Goal: Transaction & Acquisition: Book appointment/travel/reservation

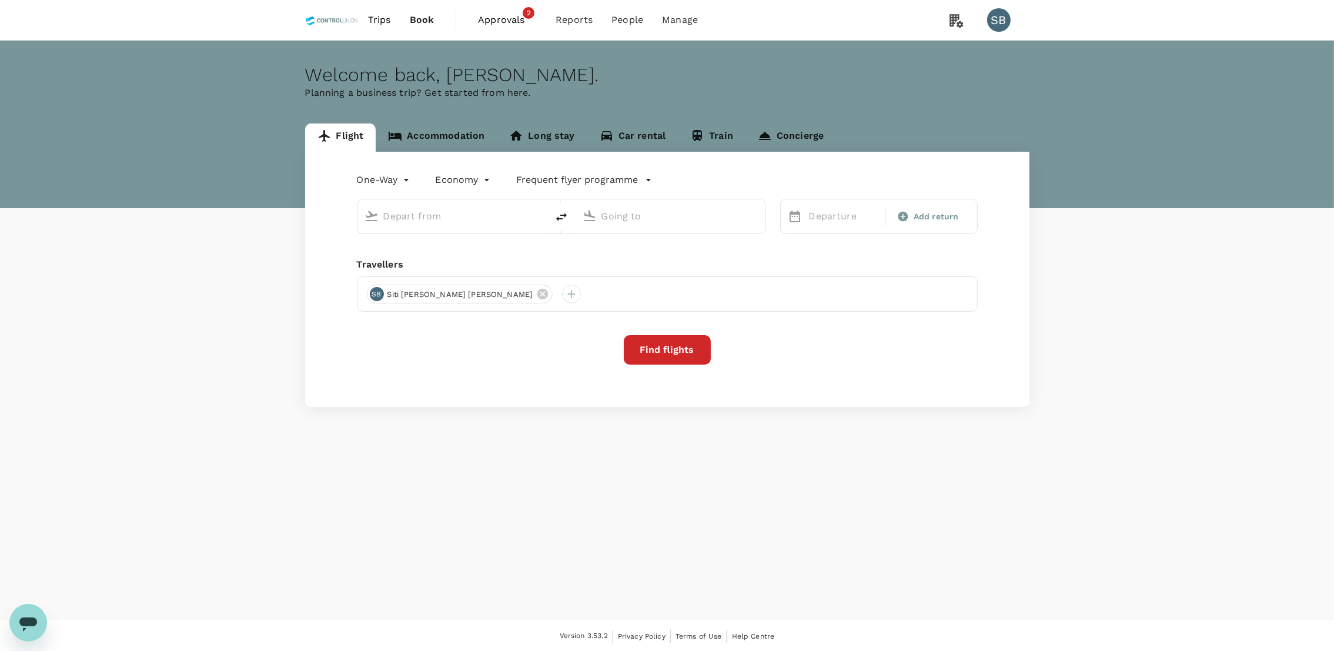
type input "roundtrip"
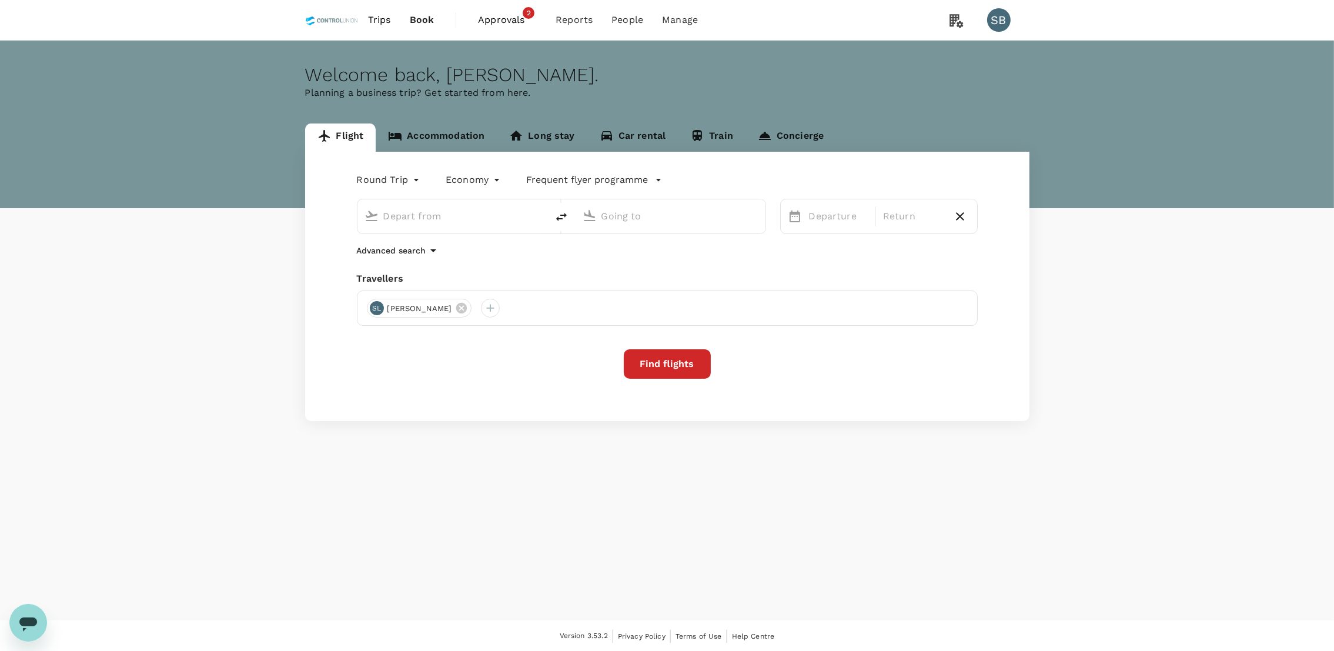
type input "Kuala Lumpur Intl ([GEOGRAPHIC_DATA])"
type input "[GEOGRAPHIC_DATA] (LDU)"
click at [500, 18] on span "Approvals" at bounding box center [507, 20] width 59 height 14
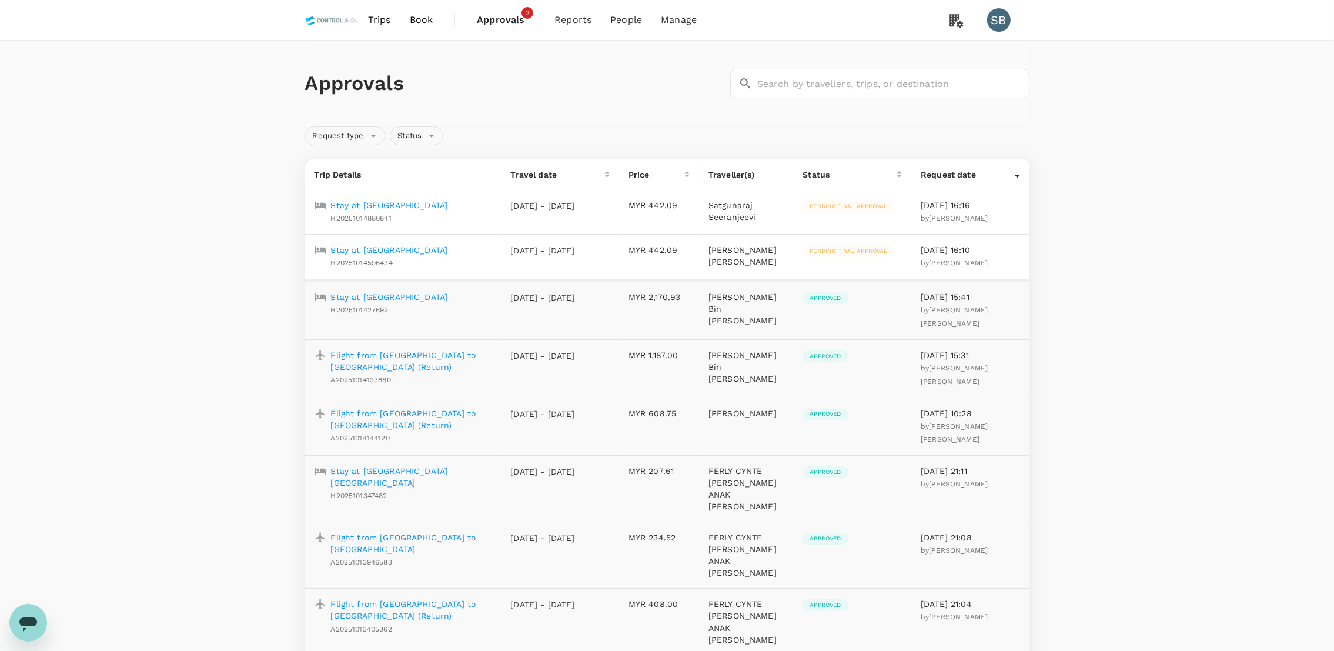
click at [419, 254] on p "Stay at [GEOGRAPHIC_DATA]" at bounding box center [389, 250] width 117 height 12
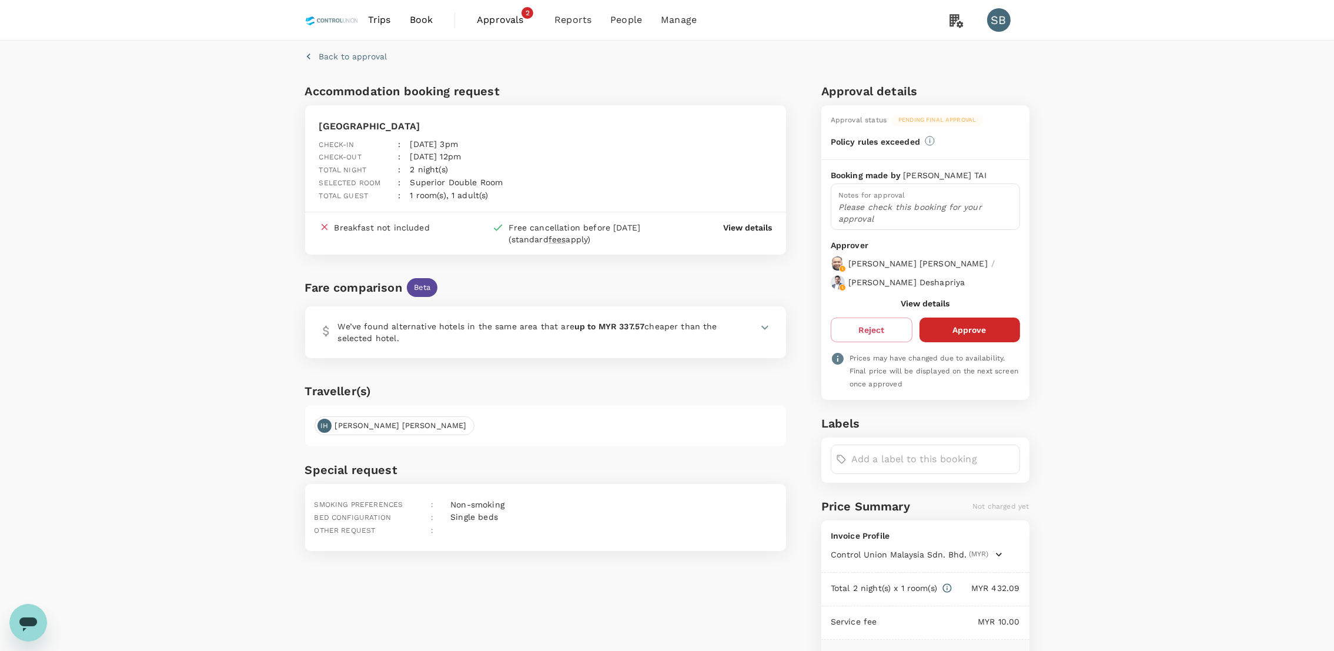
click at [883, 212] on p "Please check this booking for your approval" at bounding box center [925, 213] width 174 height 24
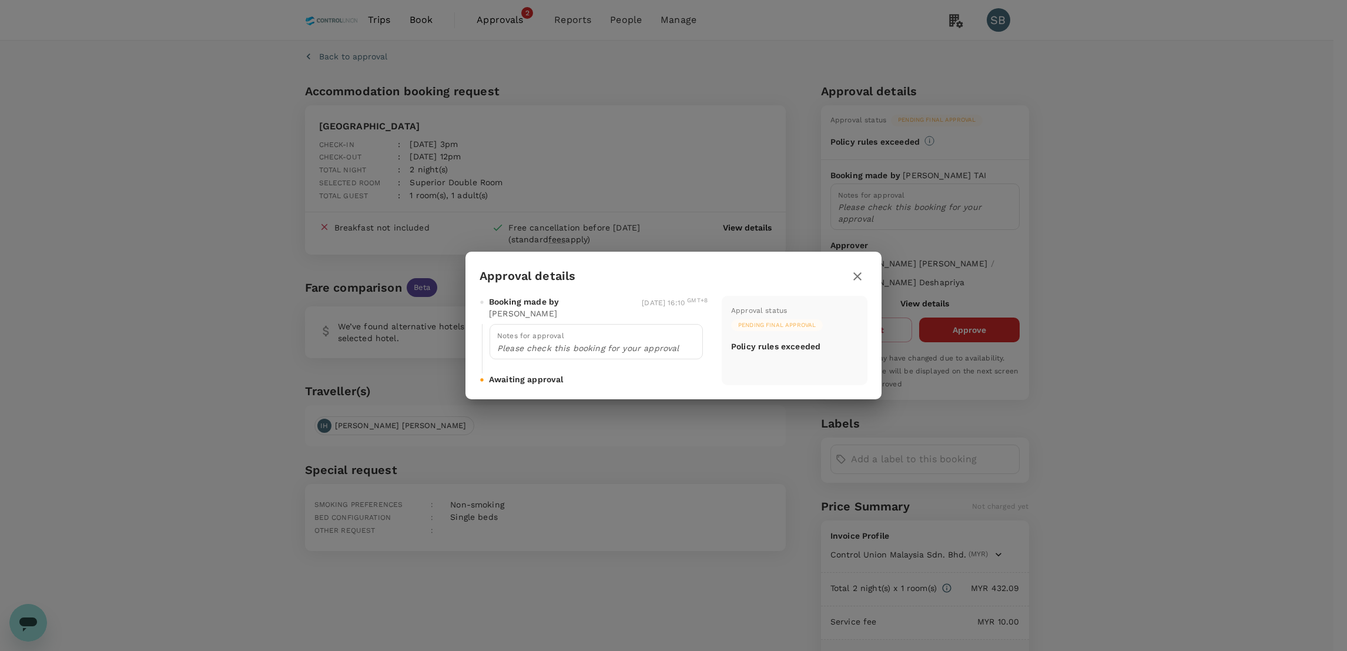
click at [589, 355] on div "Notes for approval Please check this booking for your approval" at bounding box center [596, 341] width 213 height 35
drag, startPoint x: 589, startPoint y: 355, endPoint x: 852, endPoint y: 277, distance: 273.9
click at [852, 277] on icon "button" at bounding box center [857, 276] width 14 height 14
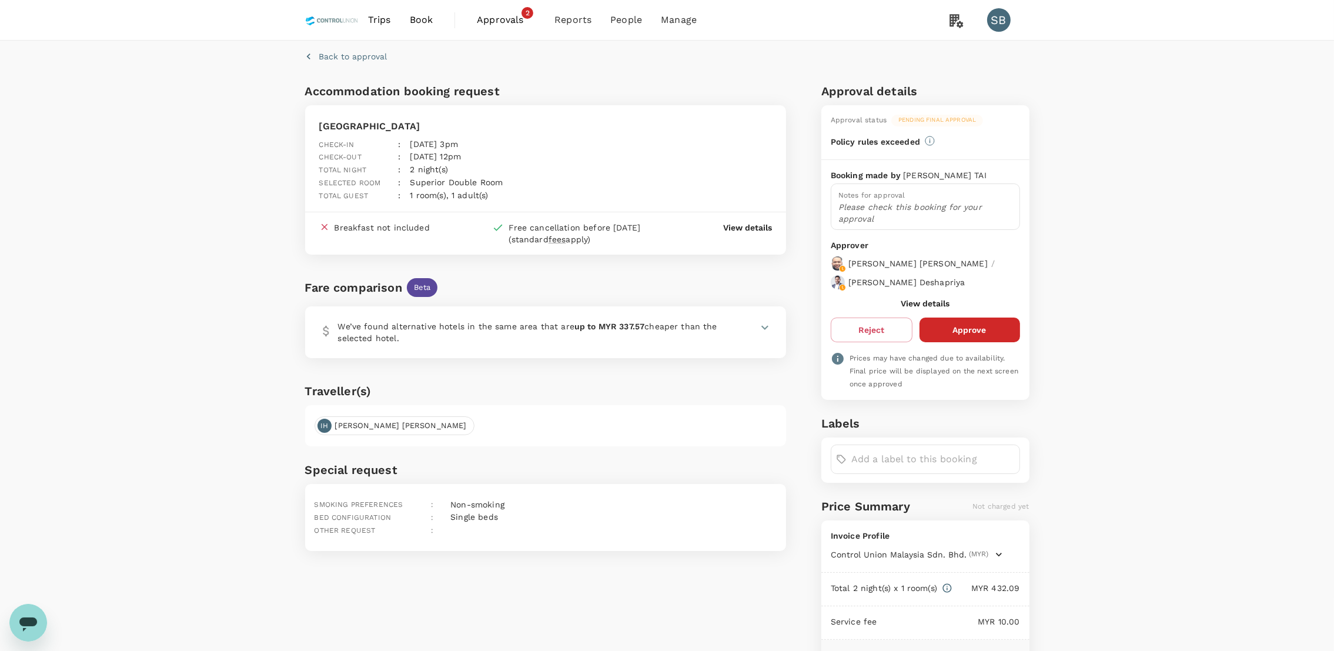
click at [936, 303] on button "View details" at bounding box center [924, 303] width 49 height 9
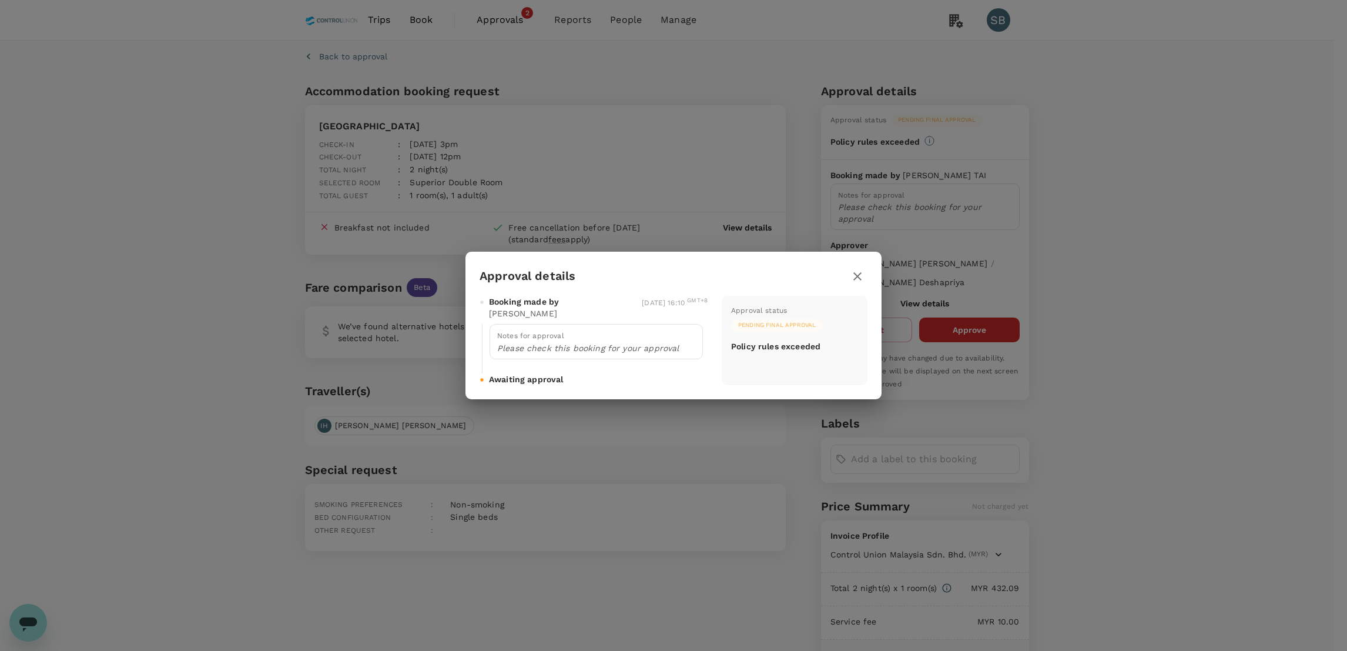
click at [865, 274] on button "button" at bounding box center [857, 276] width 20 height 20
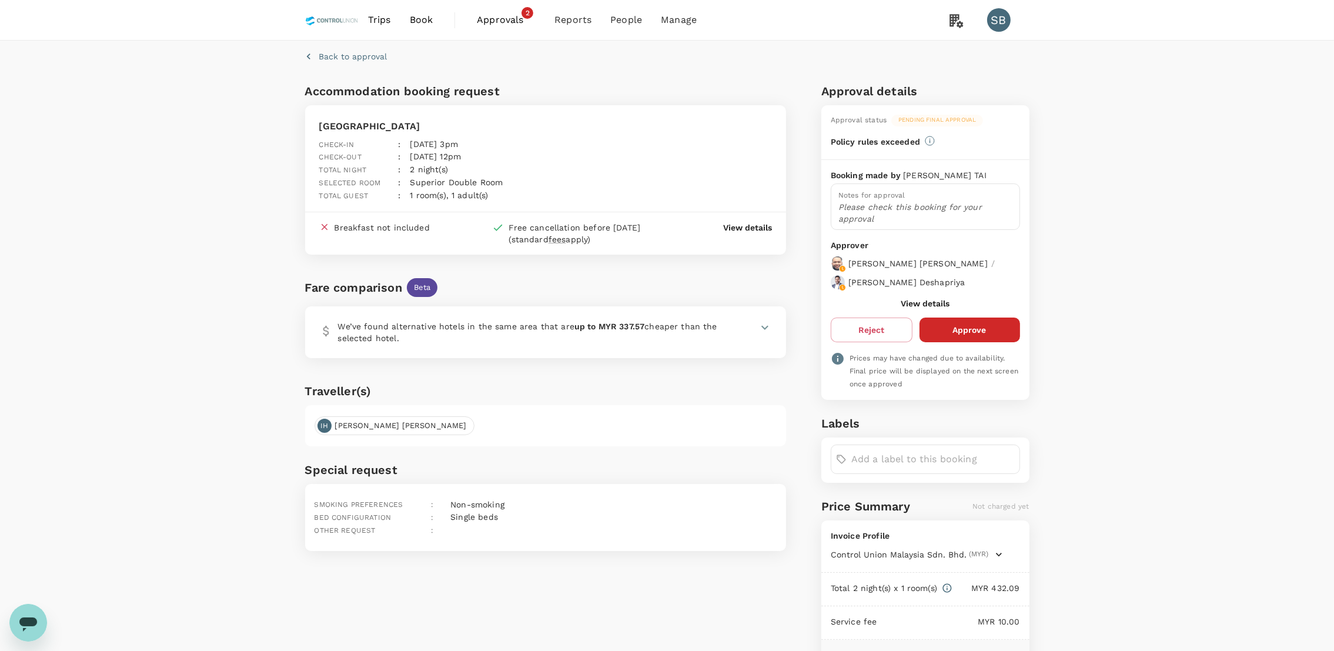
click at [895, 456] on input "text" at bounding box center [932, 459] width 163 height 19
click at [903, 491] on span "Group Certification" at bounding box center [928, 488] width 166 height 14
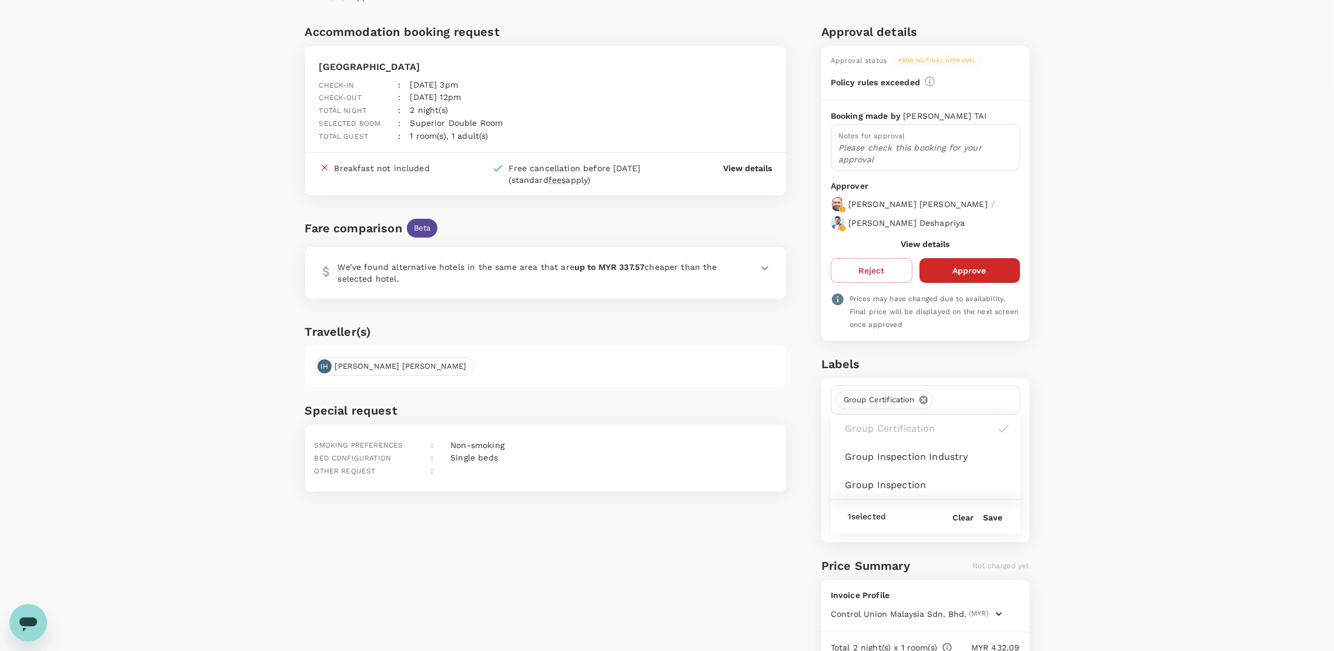
scroll to position [88, 0]
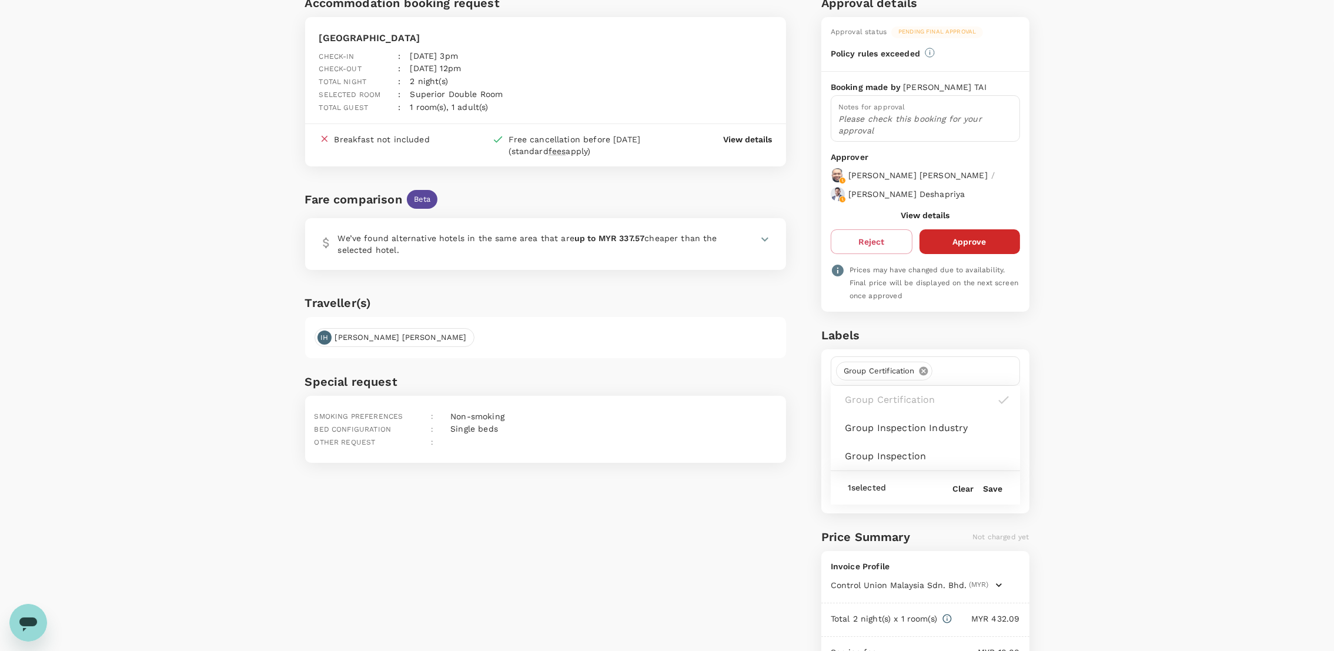
click at [996, 487] on button "Save" at bounding box center [992, 488] width 19 height 9
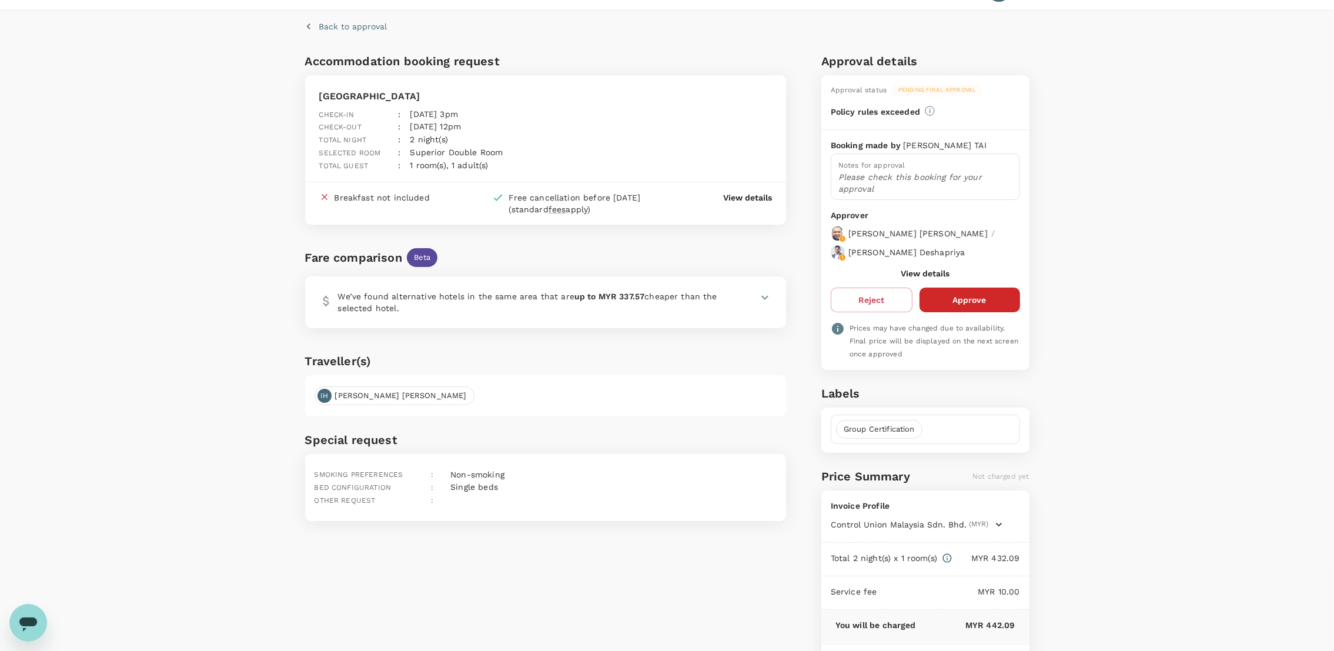
scroll to position [0, 0]
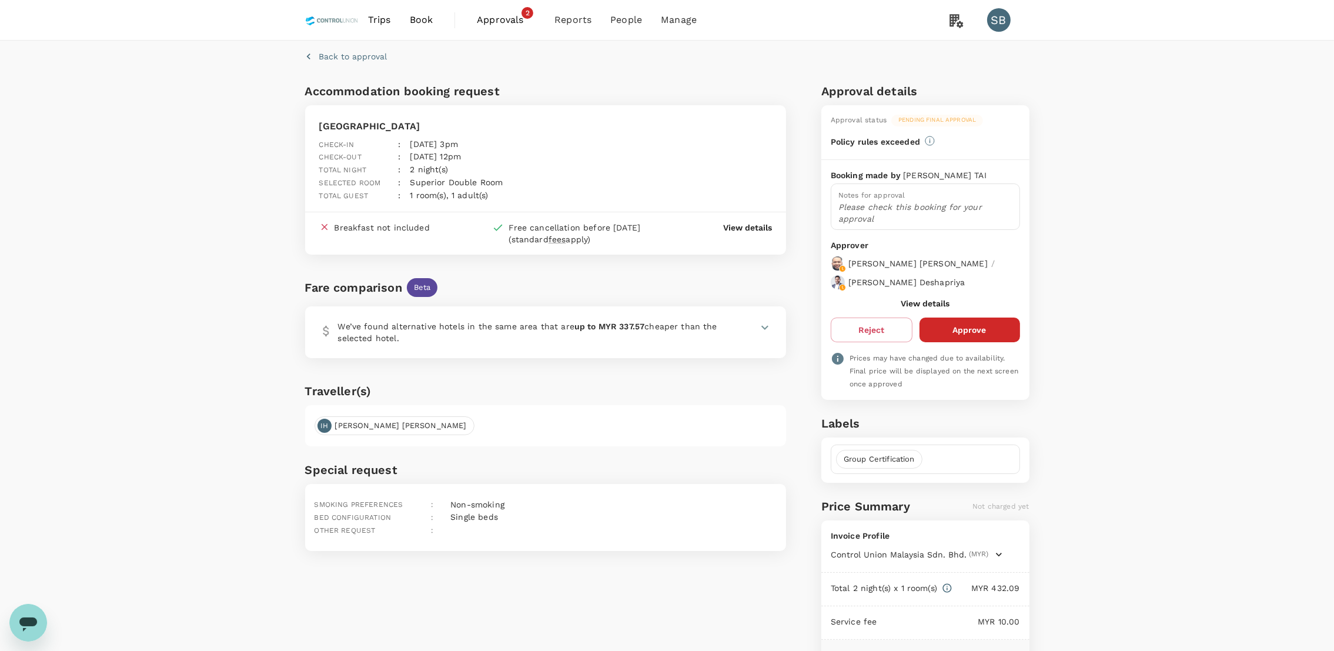
click at [740, 223] on p "View details" at bounding box center [747, 228] width 49 height 12
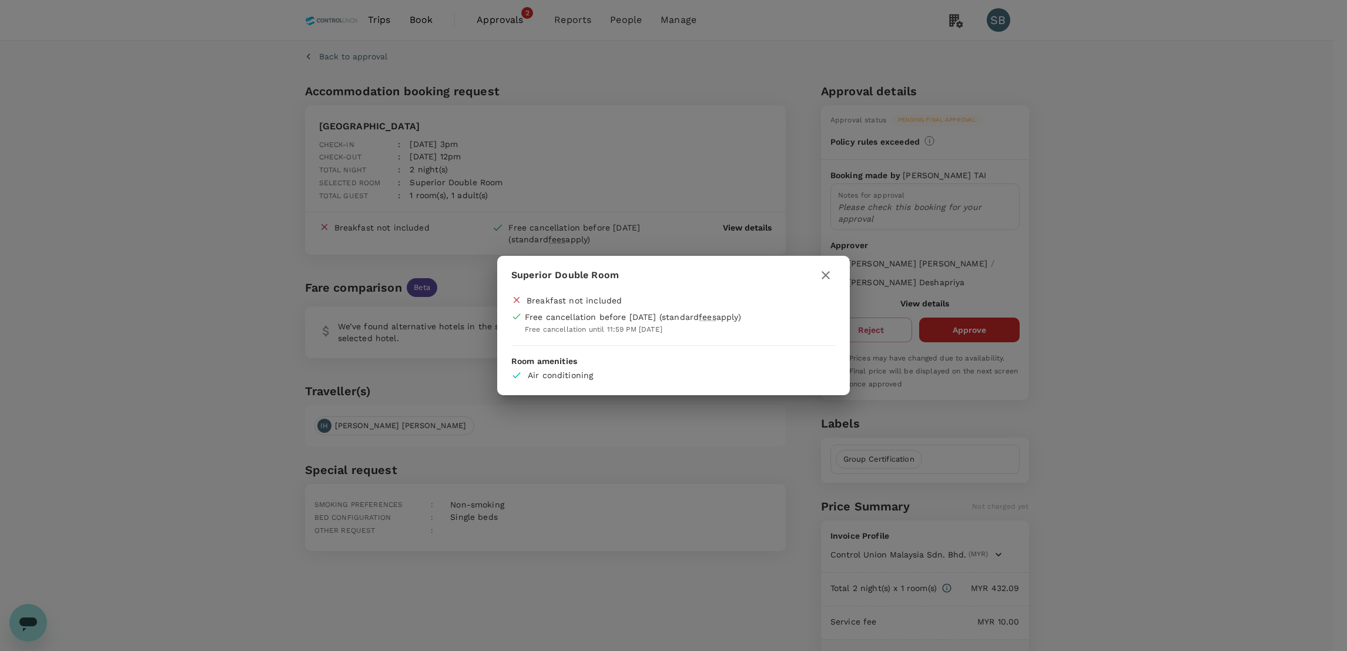
click at [824, 275] on icon "button" at bounding box center [826, 275] width 14 height 14
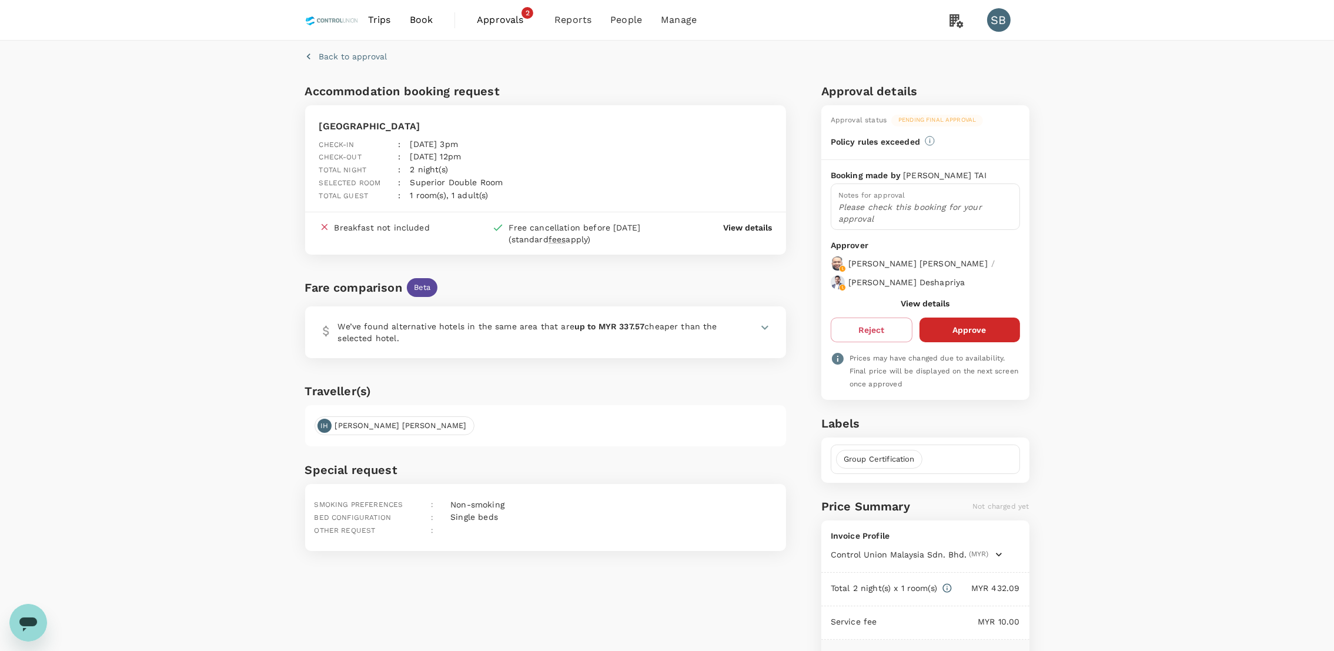
click at [417, 19] on span "Book" at bounding box center [422, 20] width 24 height 14
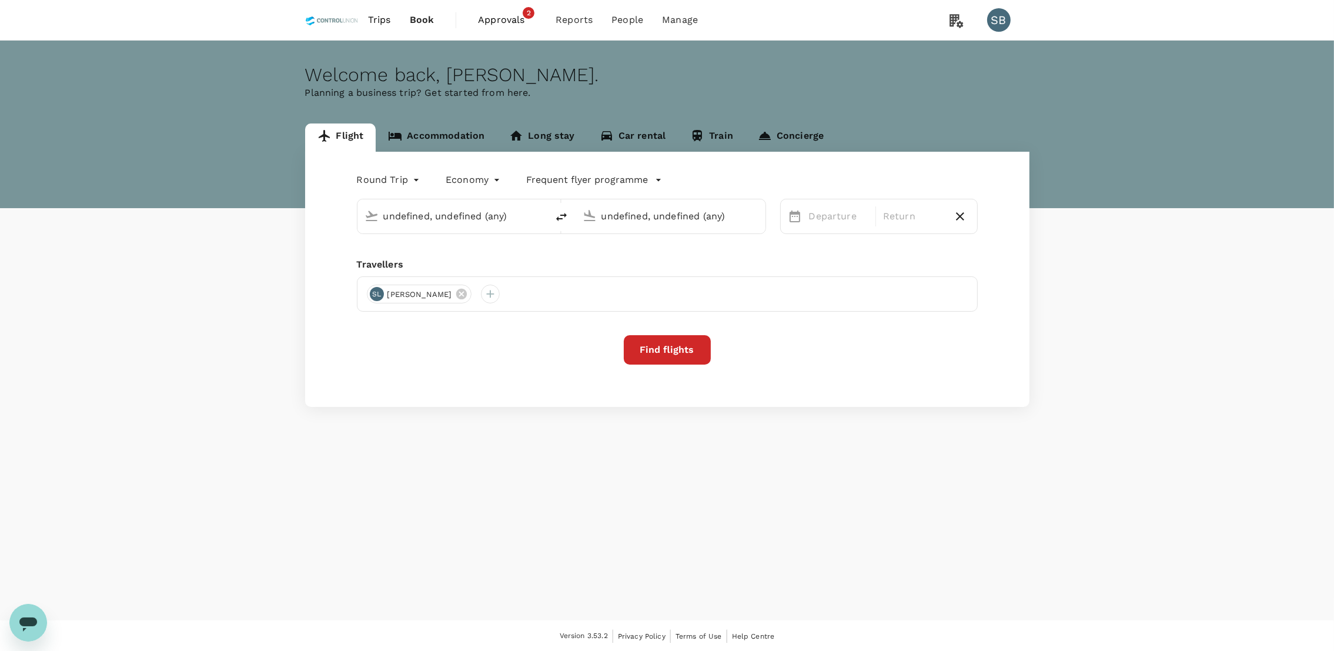
type input "Kuala Lumpur Intl ([GEOGRAPHIC_DATA])"
type input "[GEOGRAPHIC_DATA] (LDU)"
type input "Kuala Lumpur Intl ([GEOGRAPHIC_DATA])"
type input "[GEOGRAPHIC_DATA] (LDU)"
click at [438, 131] on link "Accommodation" at bounding box center [436, 137] width 121 height 28
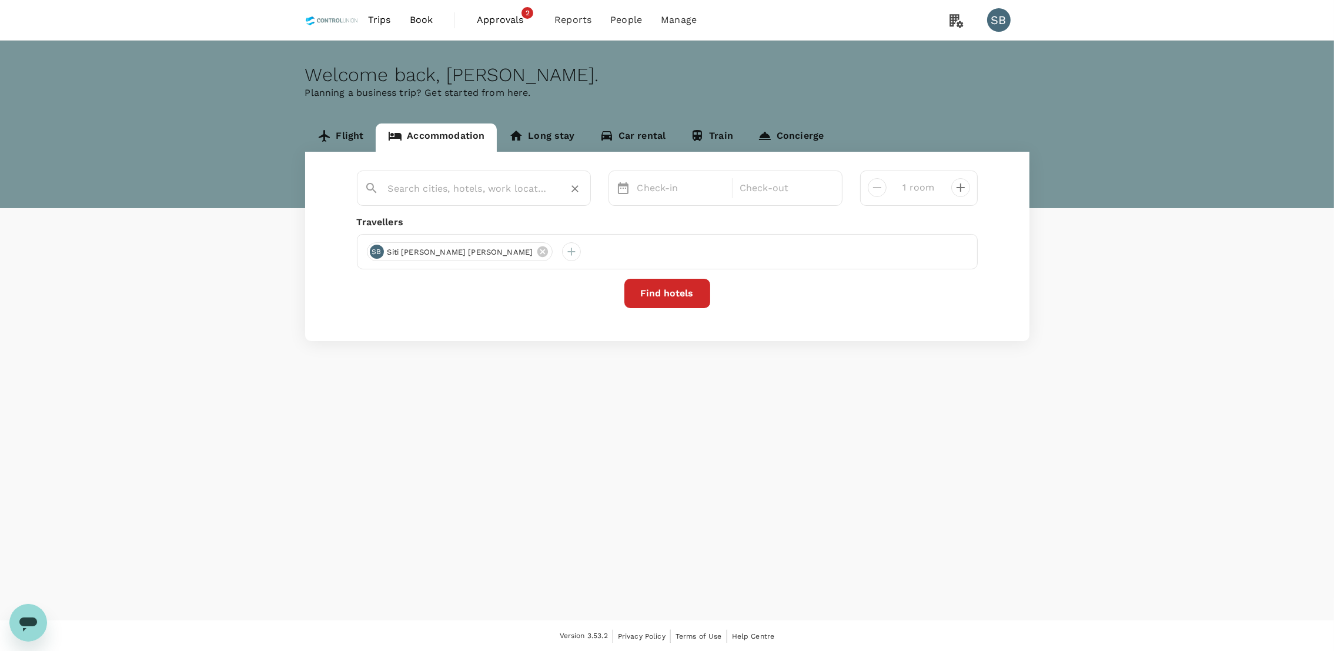
click at [459, 182] on input "text" at bounding box center [469, 188] width 162 height 18
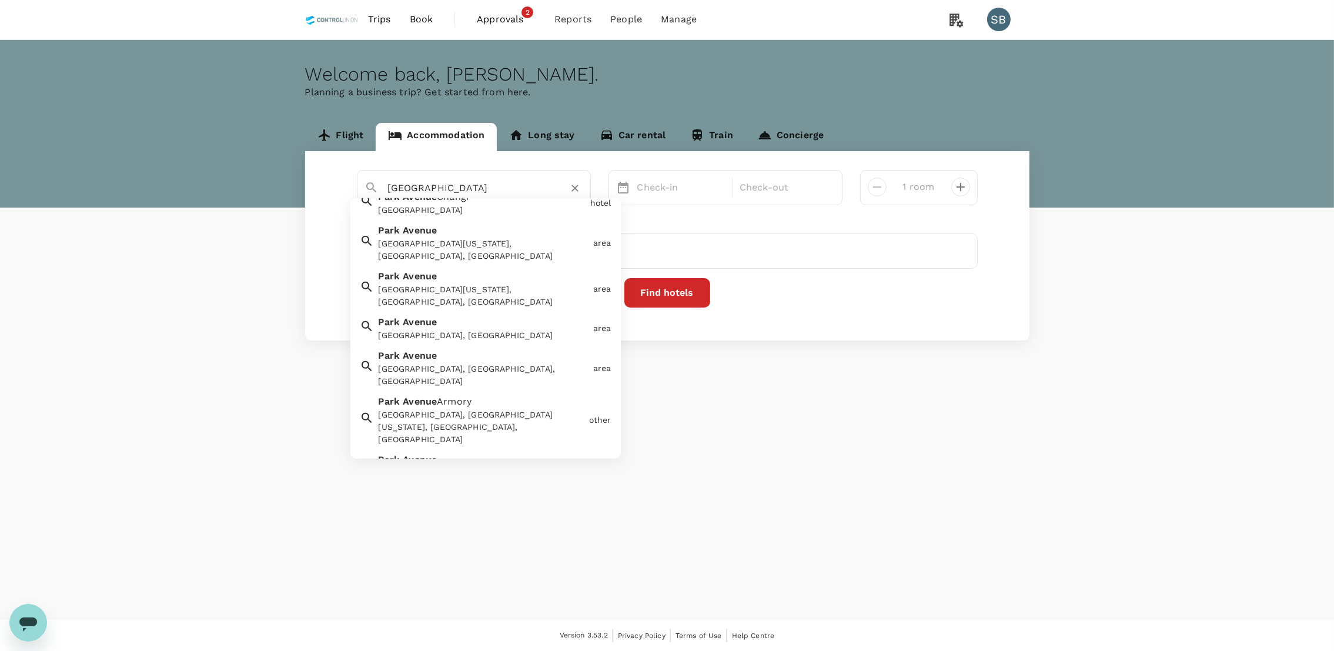
scroll to position [96, 0]
type input "[GEOGRAPHIC_DATA]"
click at [745, 433] on div "Welcome back , [PERSON_NAME] . Planning a business trip? Get started from here.…" at bounding box center [667, 329] width 1334 height 579
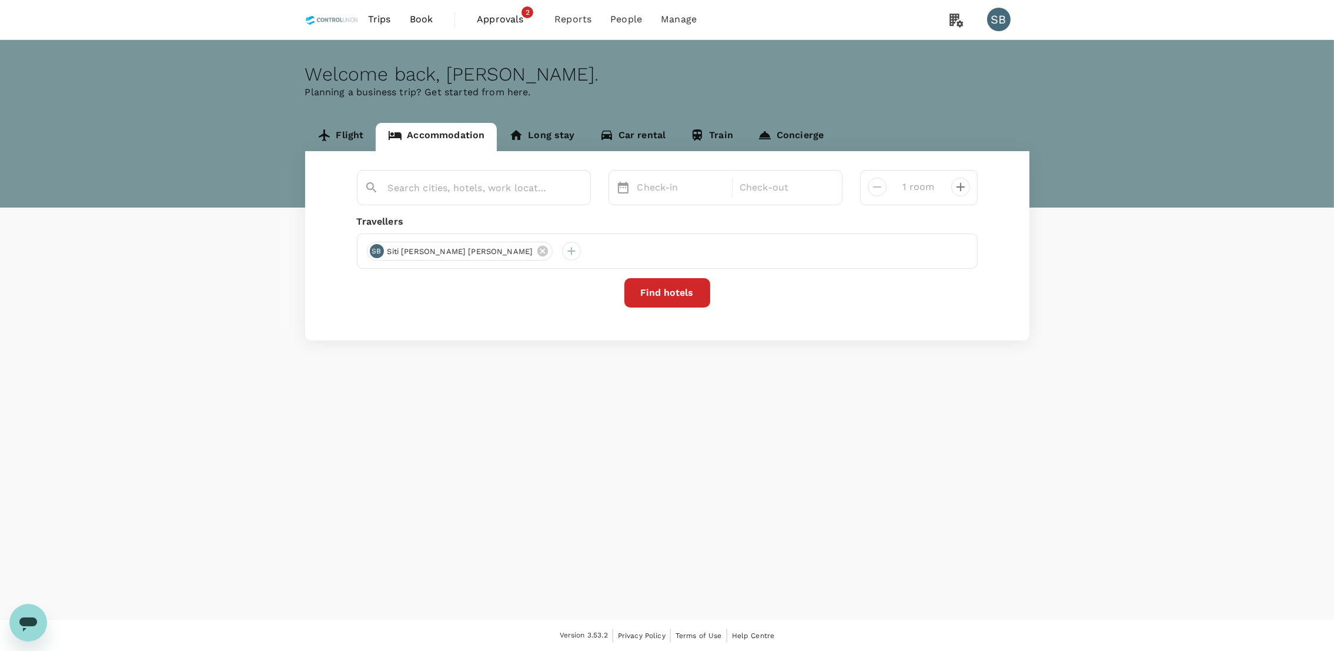
click at [518, 2] on link "Approvals 2" at bounding box center [506, 19] width 78 height 40
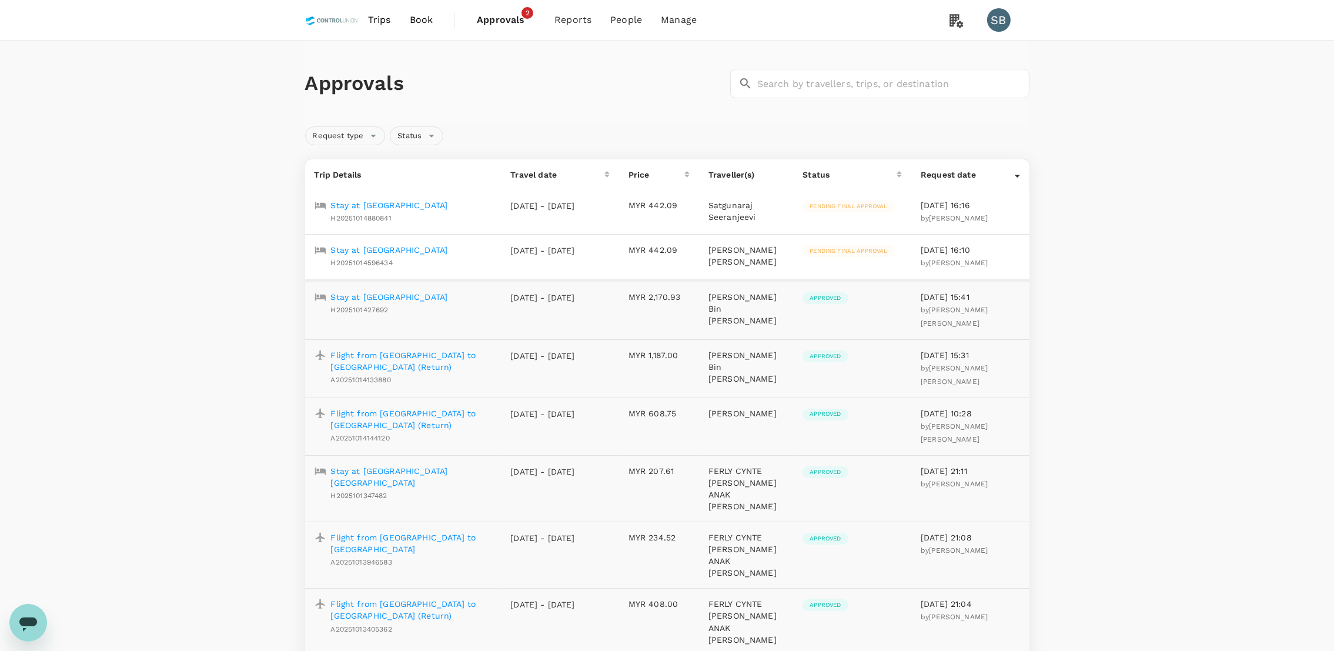
drag, startPoint x: 425, startPoint y: 15, endPoint x: 429, endPoint y: 25, distance: 11.2
click at [426, 15] on span "Book" at bounding box center [422, 20] width 24 height 14
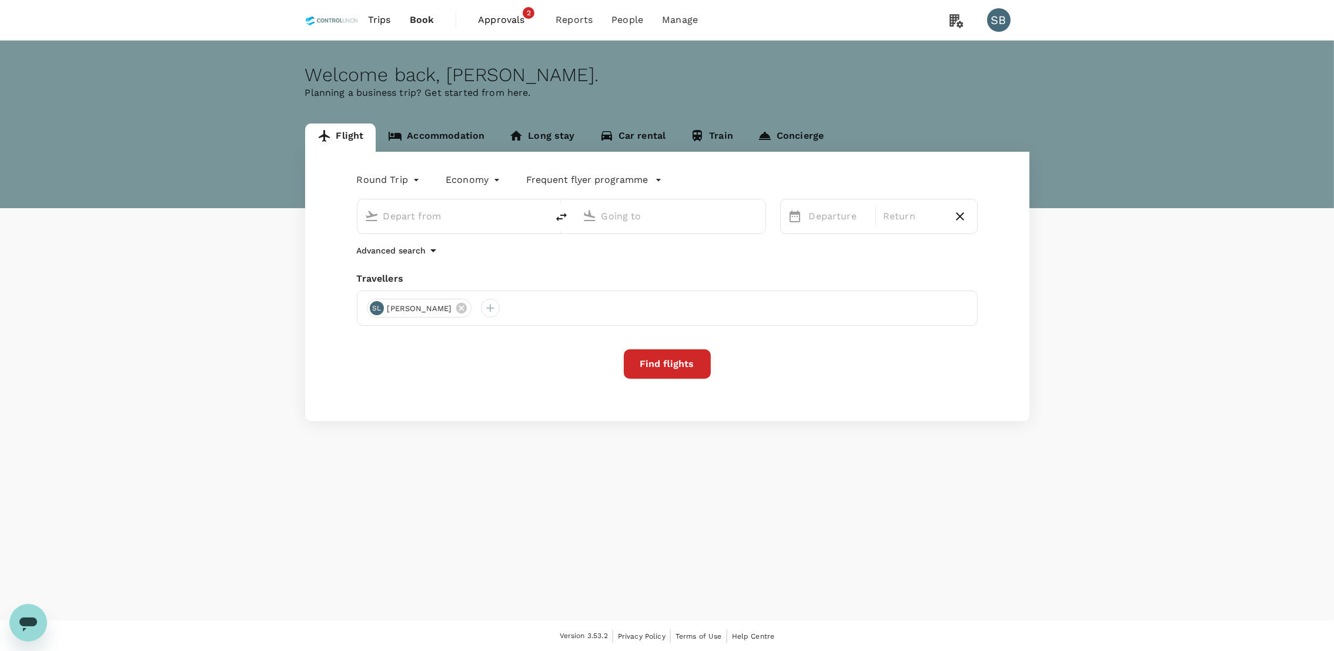
type input "Kuala Lumpur Intl ([GEOGRAPHIC_DATA])"
type input "[GEOGRAPHIC_DATA] (LDU)"
type input "Kuala Lumpur Intl ([GEOGRAPHIC_DATA])"
type input "[GEOGRAPHIC_DATA] (LDU)"
click at [472, 140] on link "Accommodation" at bounding box center [436, 137] width 121 height 28
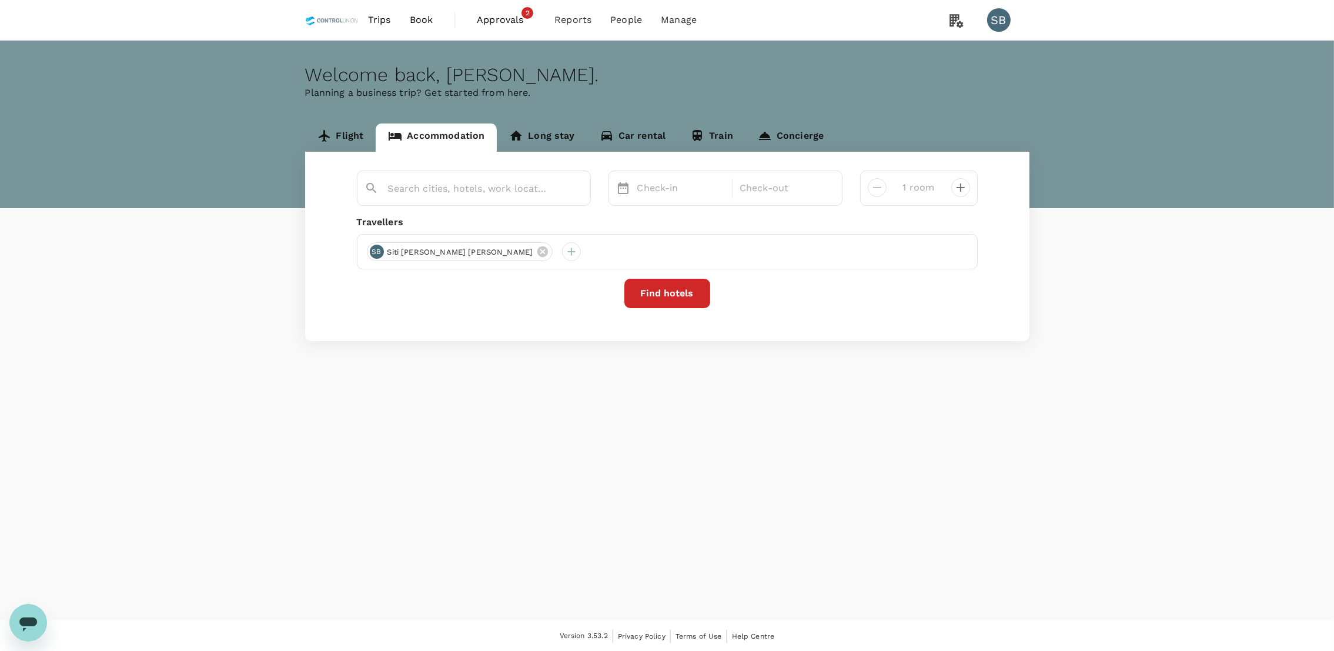
click at [386, 214] on div "Check-in Check-out 1 room Travellers SB Siti [PERSON_NAME] [PERSON_NAME] Find h…" at bounding box center [667, 246] width 724 height 189
drag, startPoint x: 387, startPoint y: 174, endPoint x: 394, endPoint y: 175, distance: 7.7
click at [391, 174] on div at bounding box center [480, 184] width 205 height 28
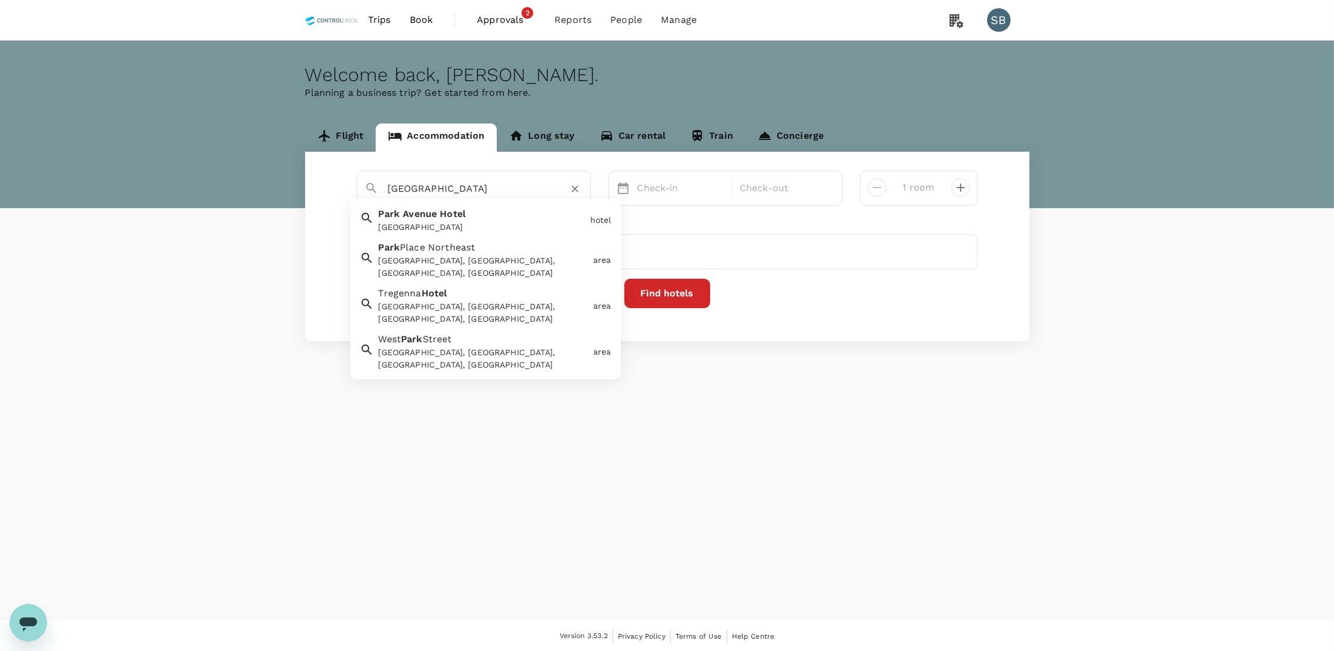
click at [477, 215] on div "[GEOGRAPHIC_DATA]" at bounding box center [480, 217] width 212 height 31
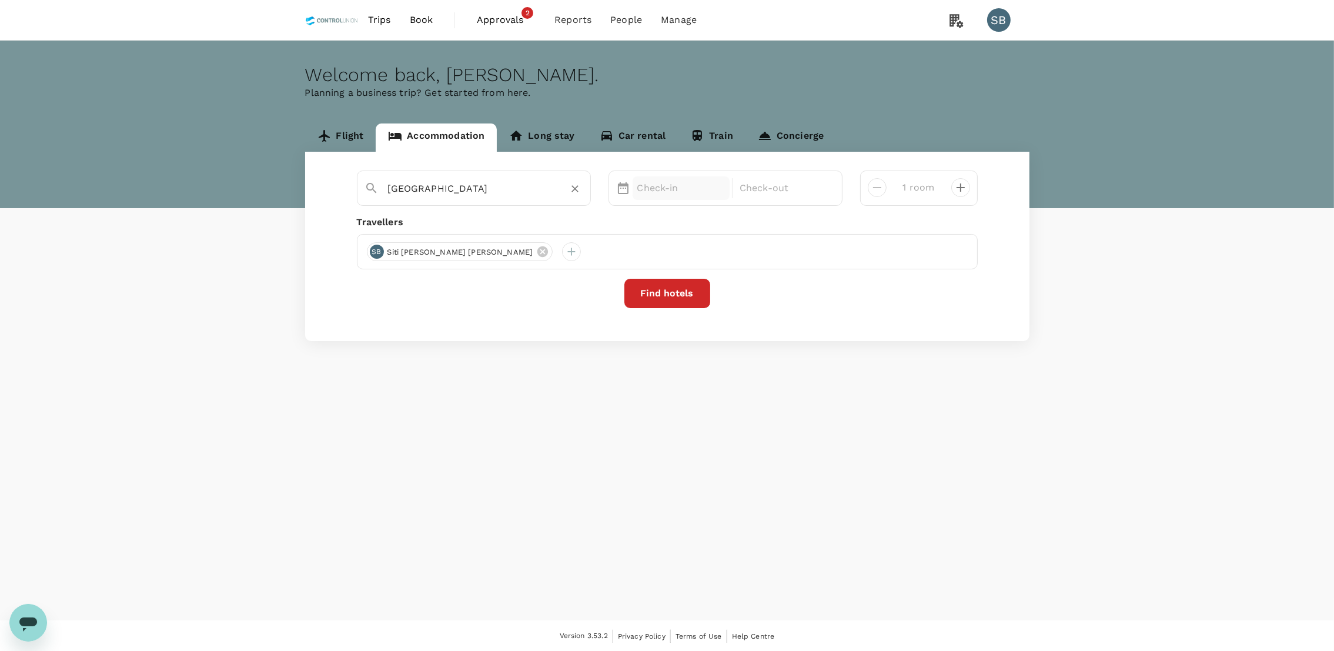
type input "[GEOGRAPHIC_DATA]"
click at [687, 194] on p "Check-in" at bounding box center [681, 188] width 88 height 14
click at [748, 341] on div "24" at bounding box center [744, 335] width 22 height 22
click at [764, 338] on div "25" at bounding box center [766, 335] width 22 height 22
click at [676, 307] on button "Find hotels" at bounding box center [667, 293] width 86 height 29
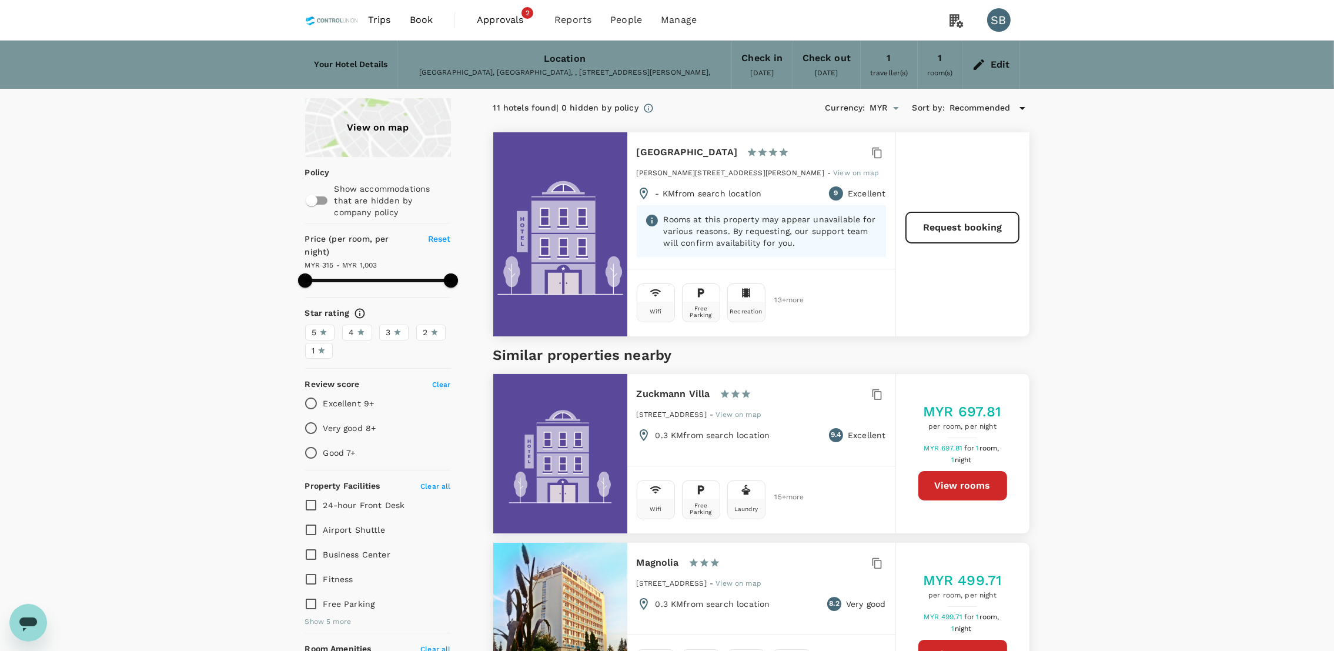
type input "1001.91"
click at [421, 8] on link "Book" at bounding box center [421, 20] width 42 height 40
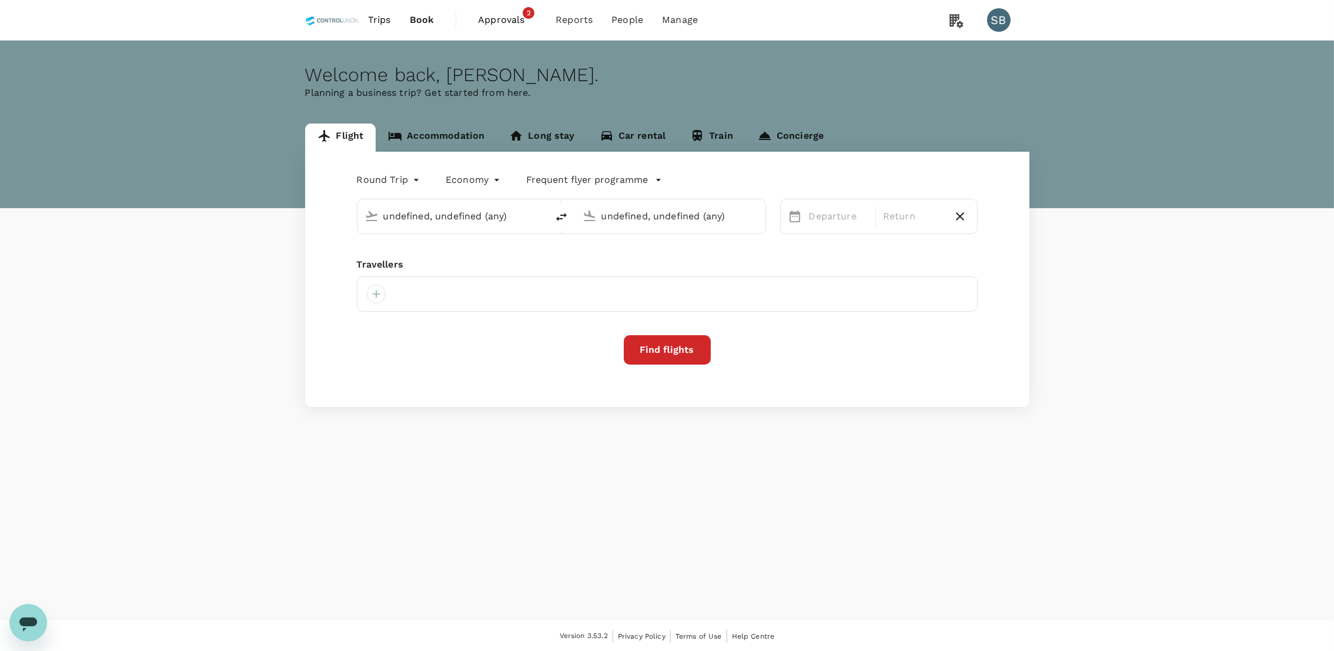
type input "Kuala Lumpur Intl ([GEOGRAPHIC_DATA])"
type input "[GEOGRAPHIC_DATA] (LDU)"
type input "Kuala Lumpur Intl ([GEOGRAPHIC_DATA])"
type input "[GEOGRAPHIC_DATA] (LDU)"
type input "Kuala Lumpur Intl ([GEOGRAPHIC_DATA])"
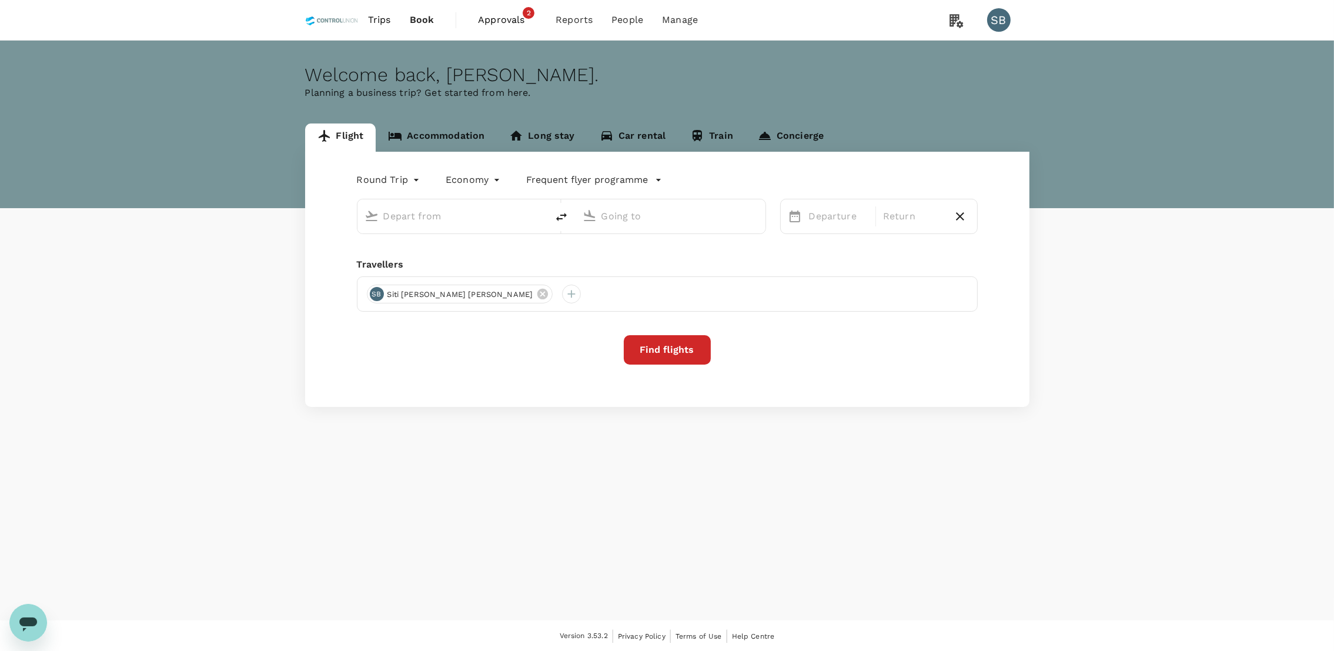
type input "[GEOGRAPHIC_DATA] (LDU)"
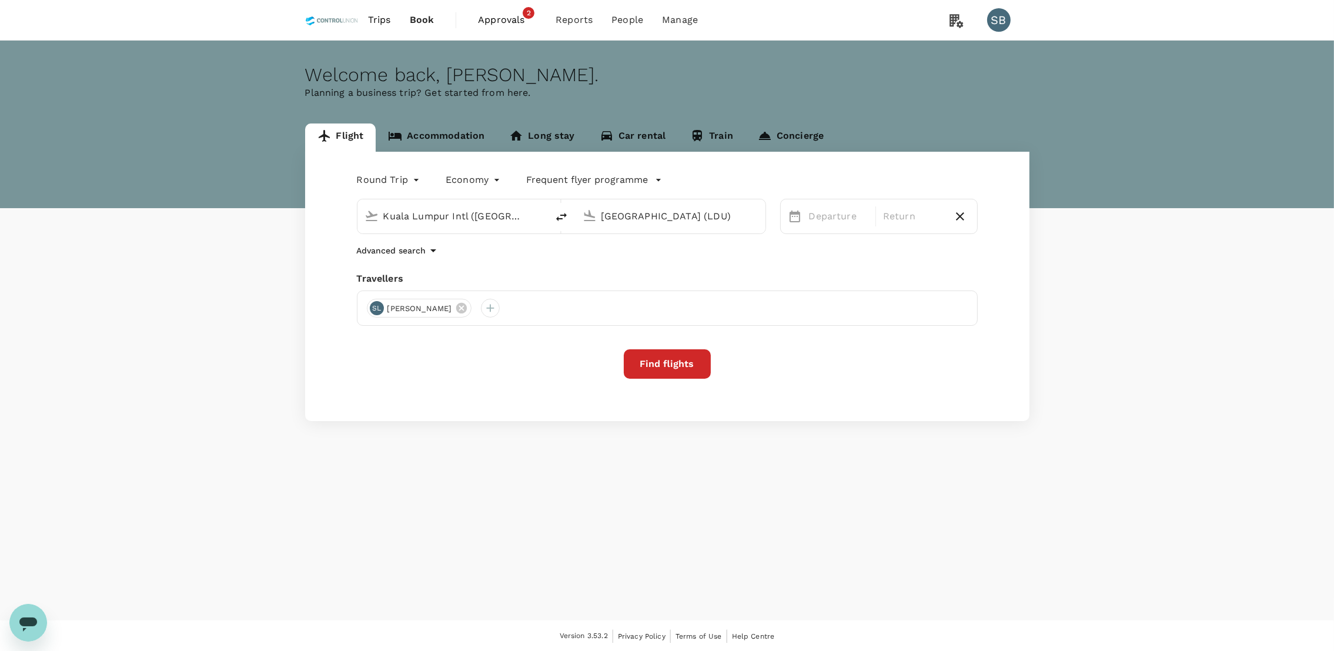
click at [468, 225] on input "Kuala Lumpur Intl ([GEOGRAPHIC_DATA])" at bounding box center [452, 216] width 139 height 18
type input "k"
type input "Kuala Lumpur Intl ([GEOGRAPHIC_DATA])"
click at [438, 133] on link "Accommodation" at bounding box center [436, 137] width 121 height 28
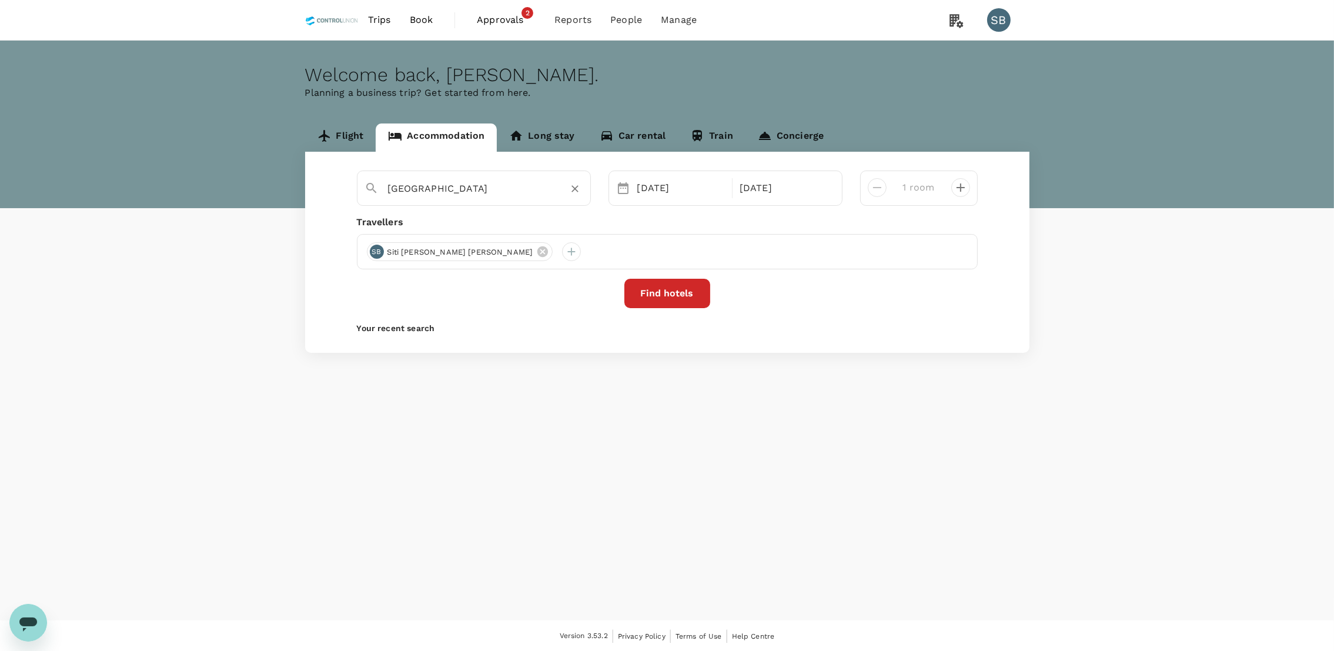
click at [488, 192] on input "[GEOGRAPHIC_DATA]" at bounding box center [469, 188] width 162 height 18
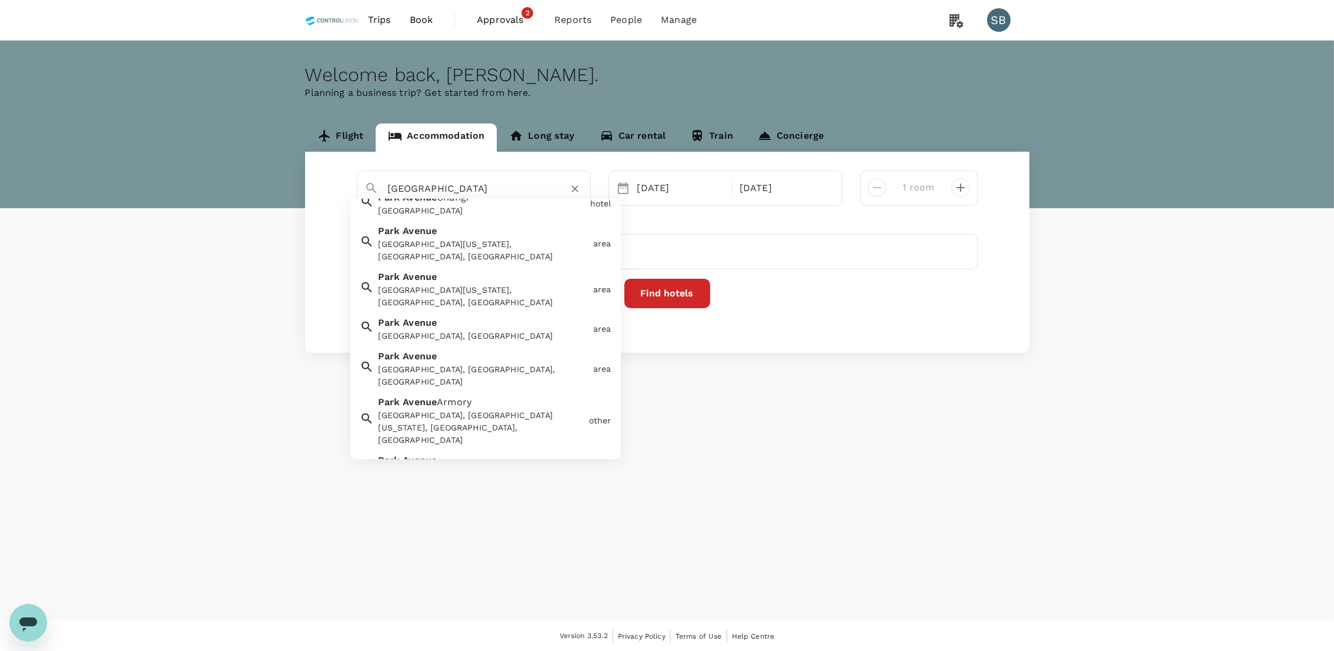
scroll to position [96, 0]
drag, startPoint x: 479, startPoint y: 183, endPoint x: 210, endPoint y: 195, distance: 268.8
click at [210, 195] on div "Flight Accommodation Long stay Car rental Train [GEOGRAPHIC_DATA], [GEOGRAPHIC_…" at bounding box center [667, 237] width 1334 height 229
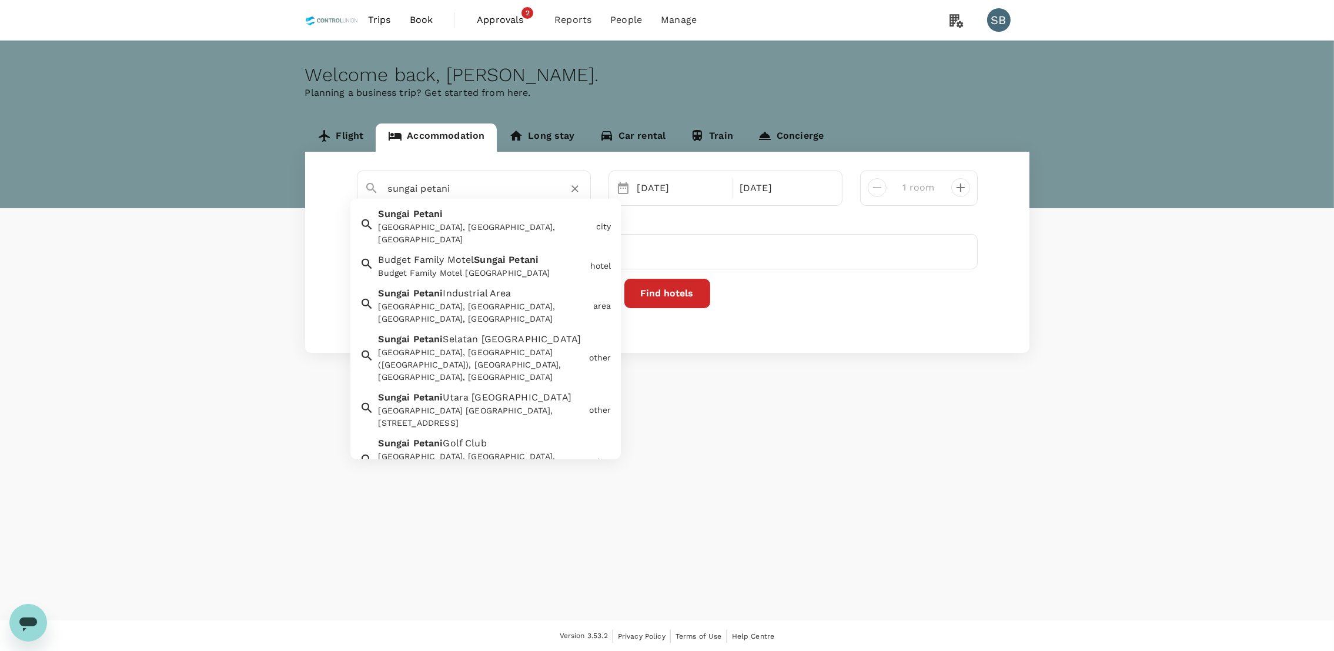
click at [445, 219] on div "Sungai Petani [GEOGRAPHIC_DATA], [GEOGRAPHIC_DATA], [GEOGRAPHIC_DATA]" at bounding box center [482, 223] width 217 height 43
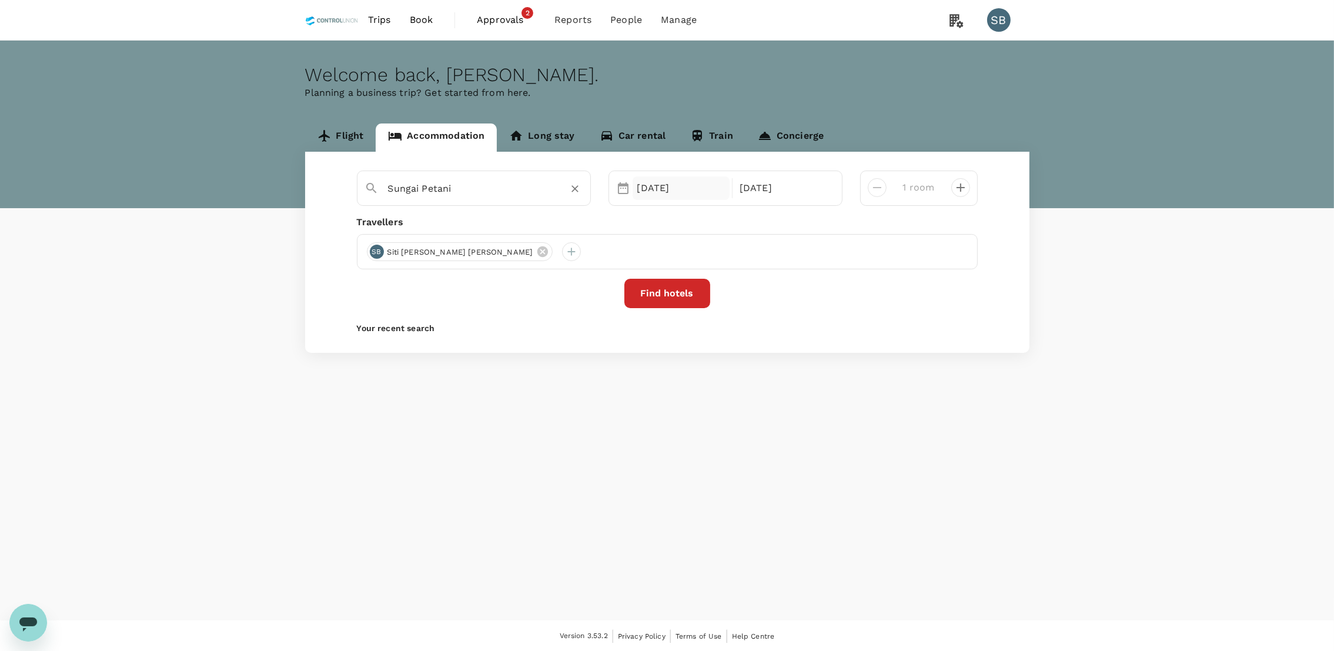
type input "Sungai Petani"
click at [653, 183] on div "[DATE]" at bounding box center [681, 188] width 98 height 24
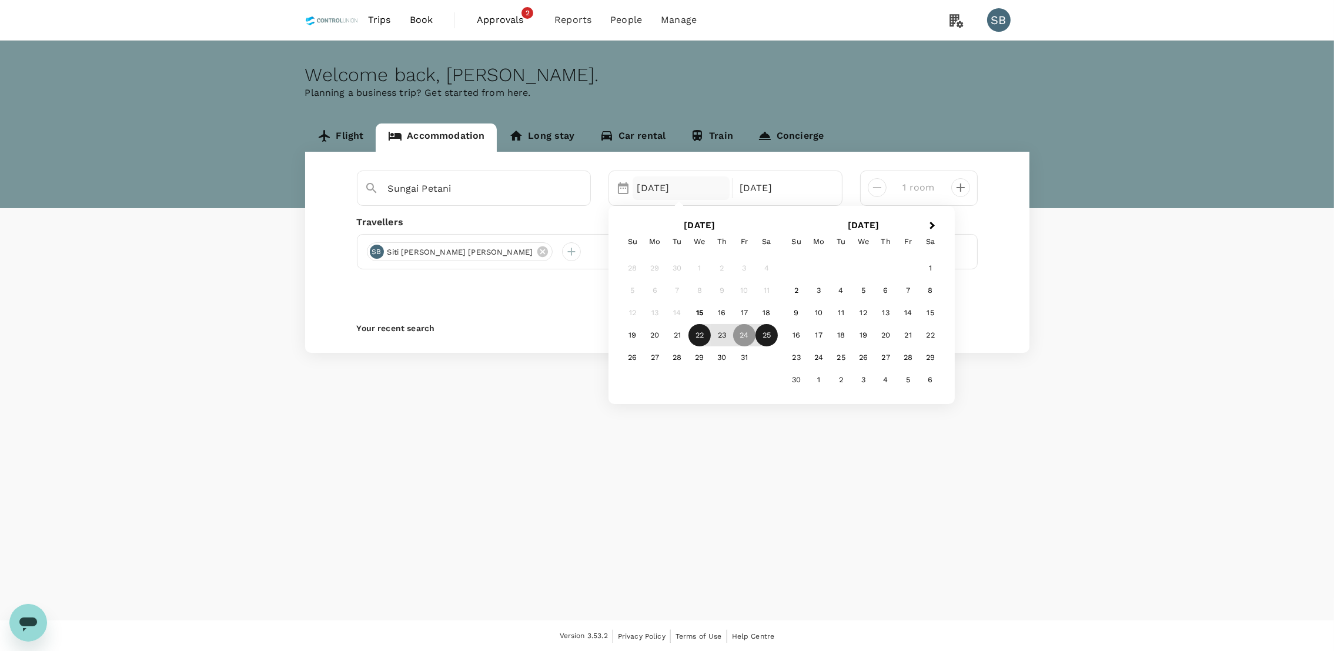
click at [698, 331] on div "22" at bounding box center [699, 335] width 22 height 22
click at [648, 332] on div "20" at bounding box center [655, 335] width 22 height 22
click at [653, 339] on div "20" at bounding box center [655, 335] width 22 height 22
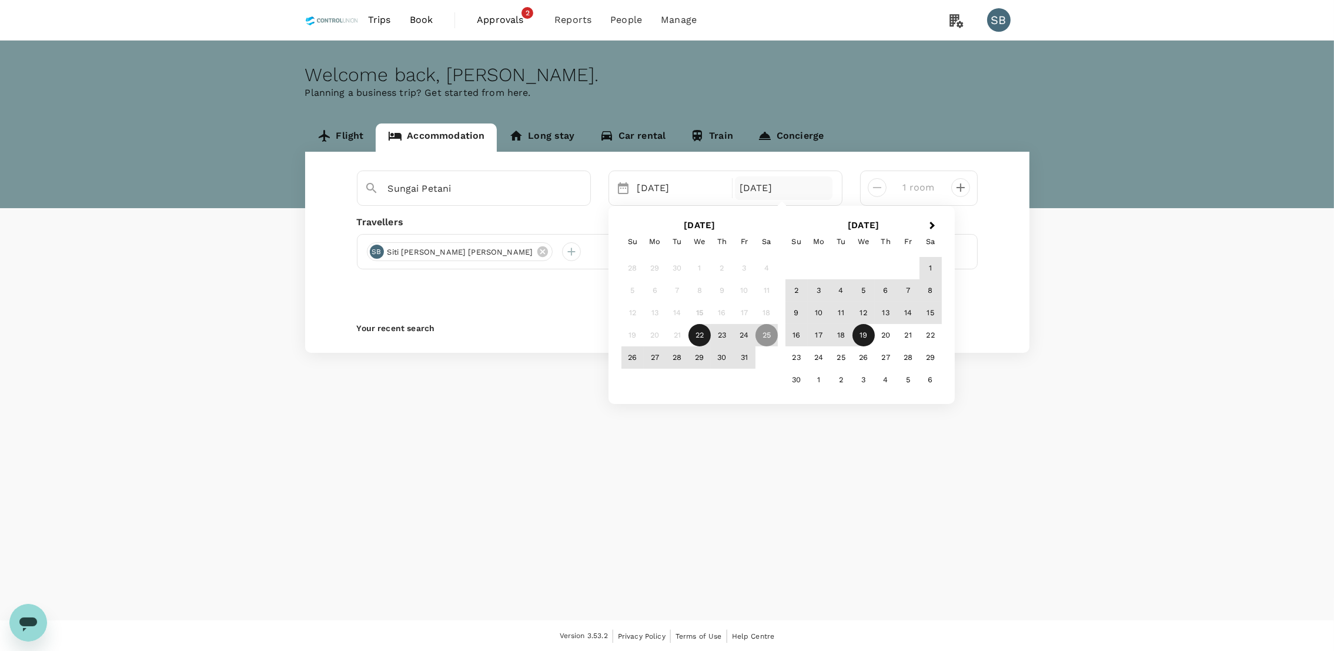
click at [872, 333] on div "19" at bounding box center [863, 335] width 22 height 22
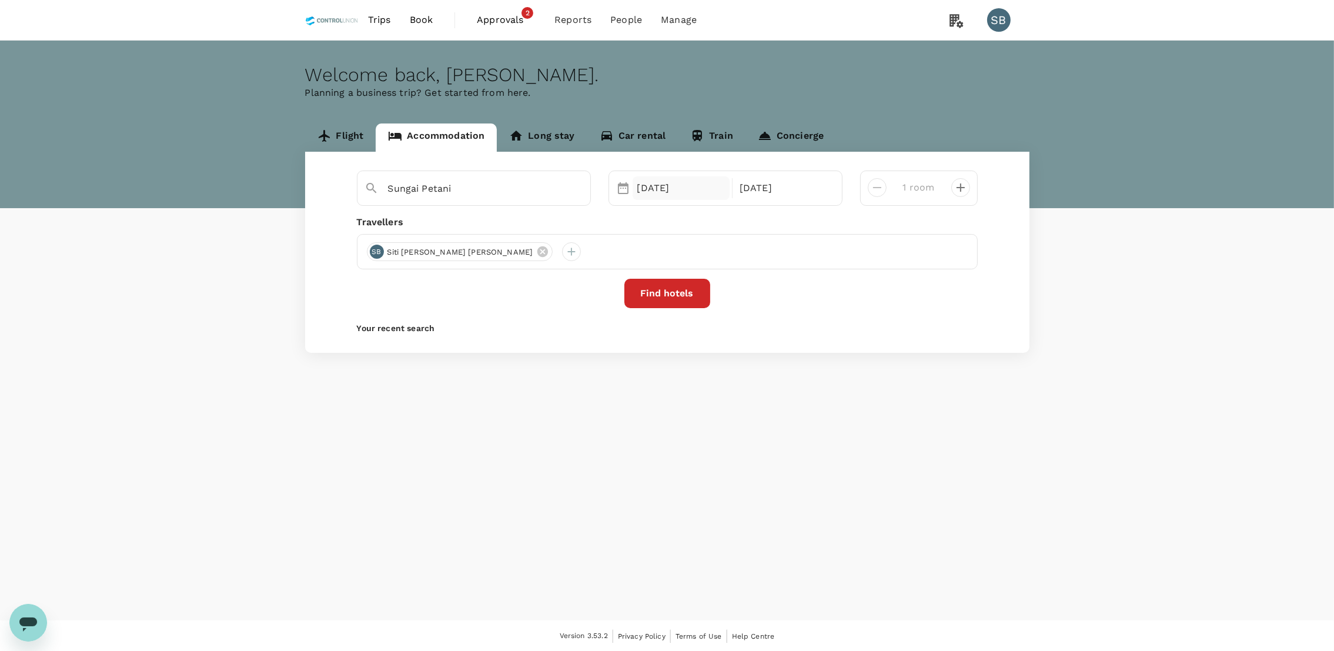
click at [635, 184] on div "[DATE]" at bounding box center [681, 188] width 98 height 24
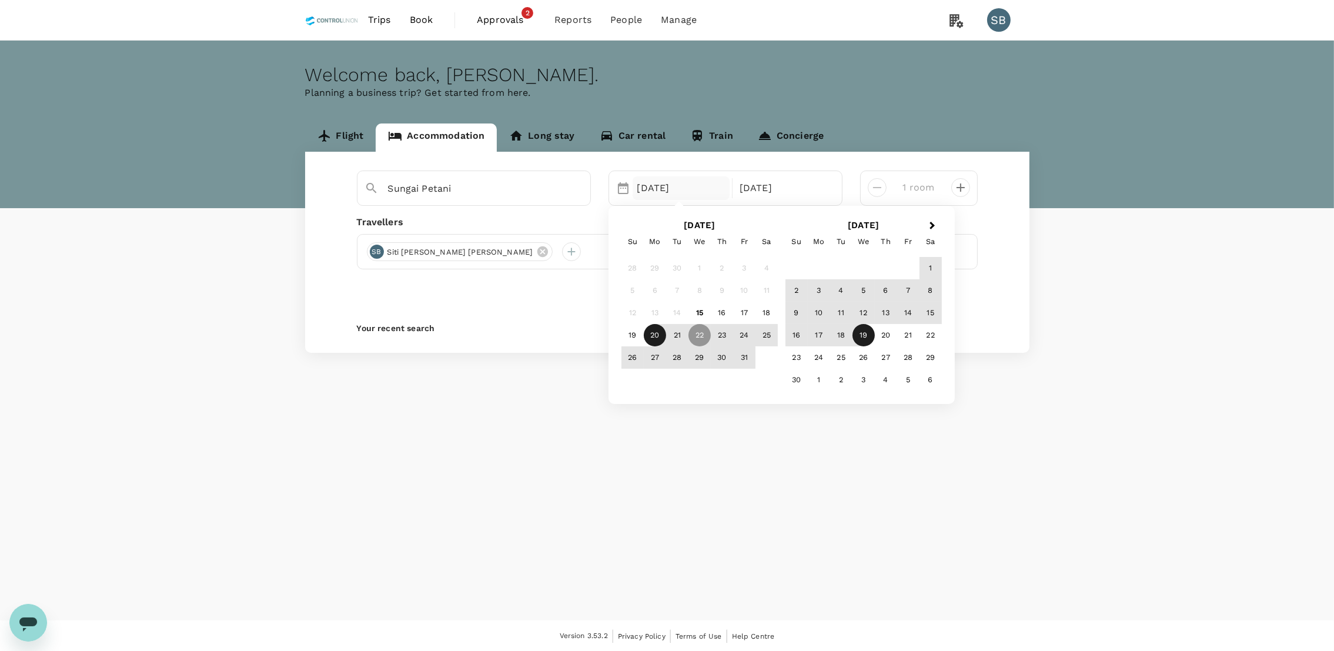
click at [649, 336] on div "20" at bounding box center [655, 335] width 22 height 22
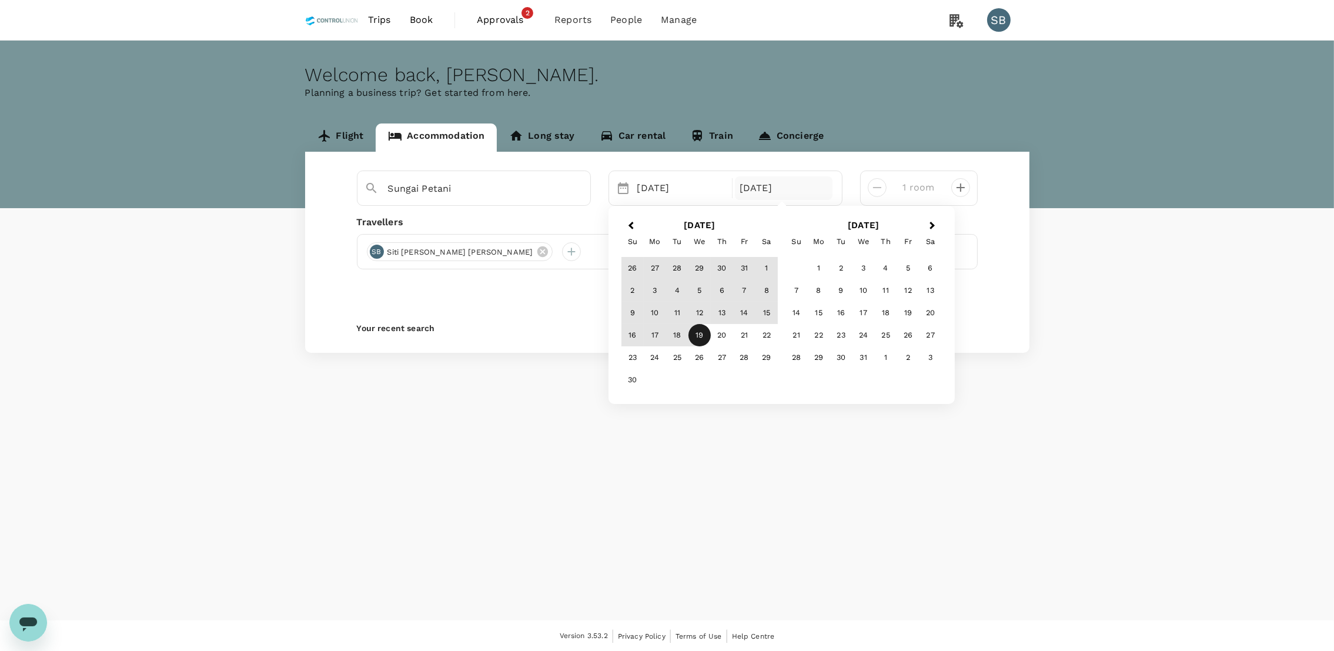
click at [631, 221] on span "Previous Month" at bounding box center [631, 226] width 0 height 14
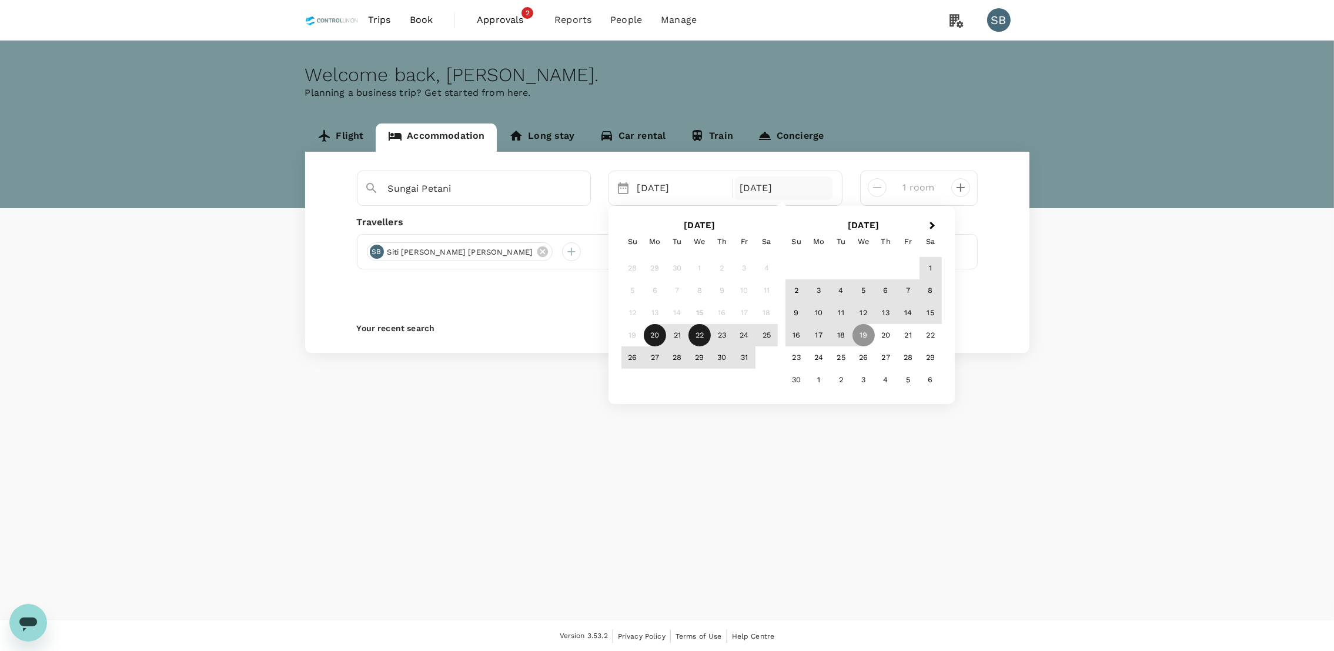
click at [699, 330] on div "22" at bounding box center [699, 335] width 22 height 22
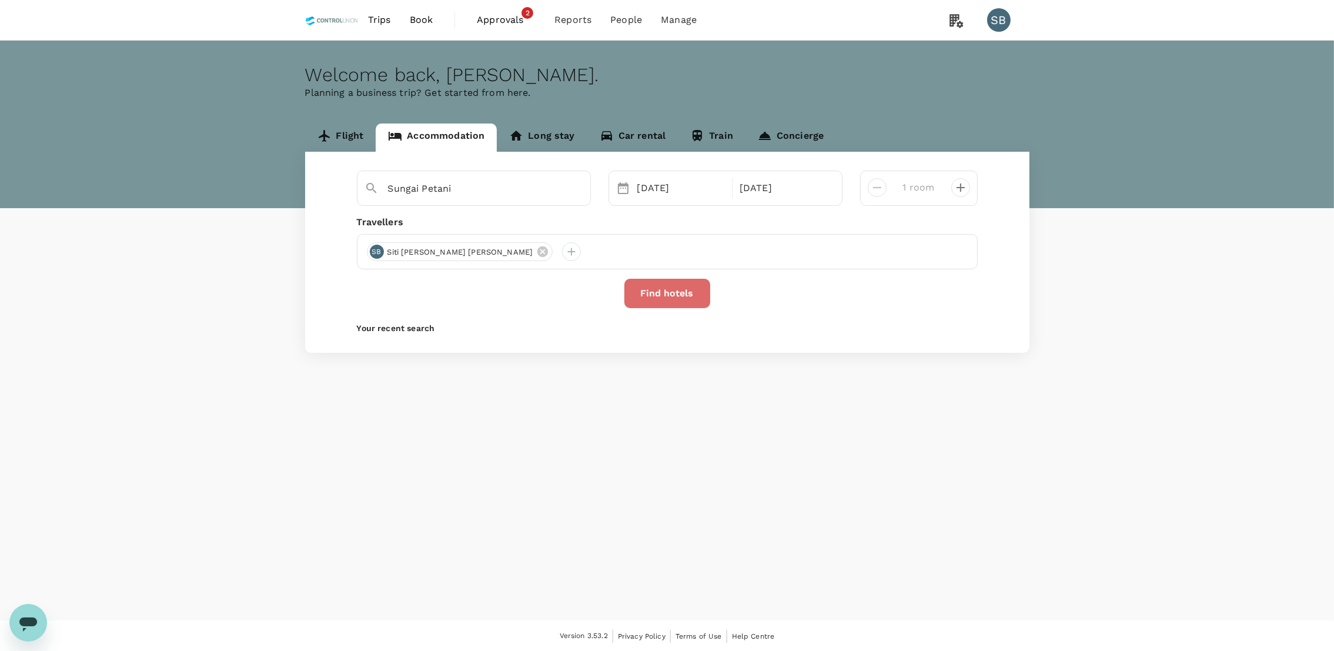
click at [669, 287] on button "Find hotels" at bounding box center [667, 293] width 86 height 29
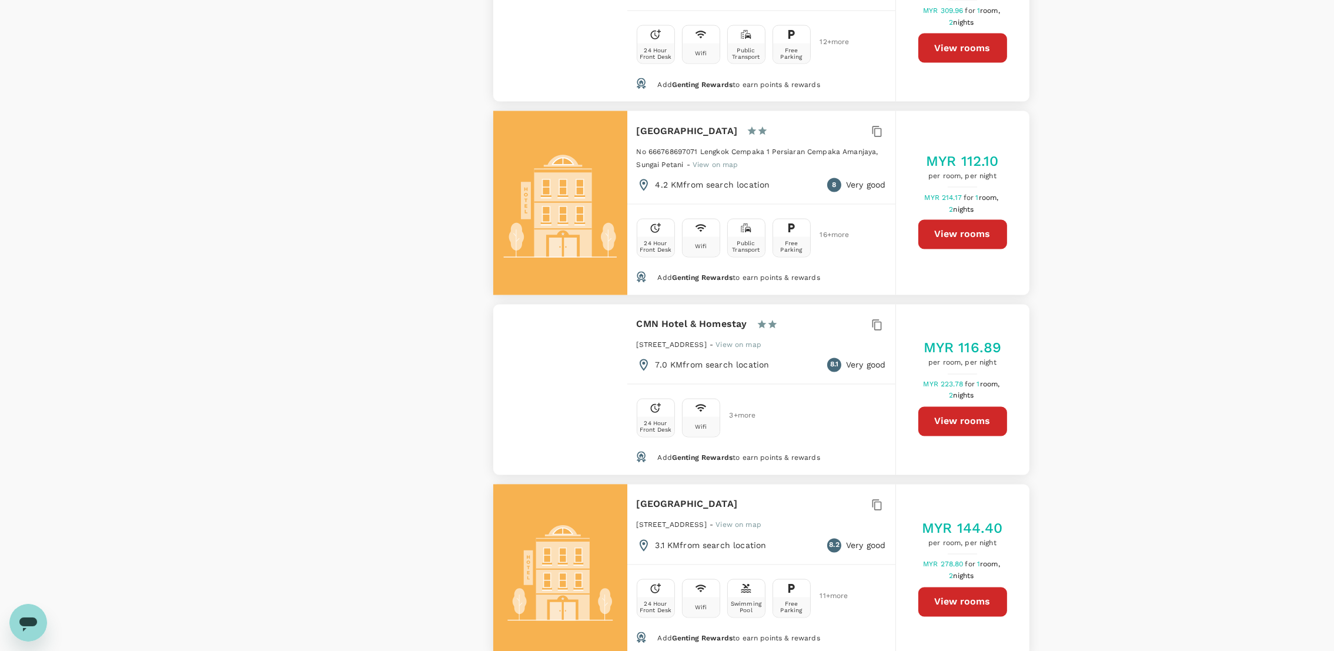
scroll to position [3333, 0]
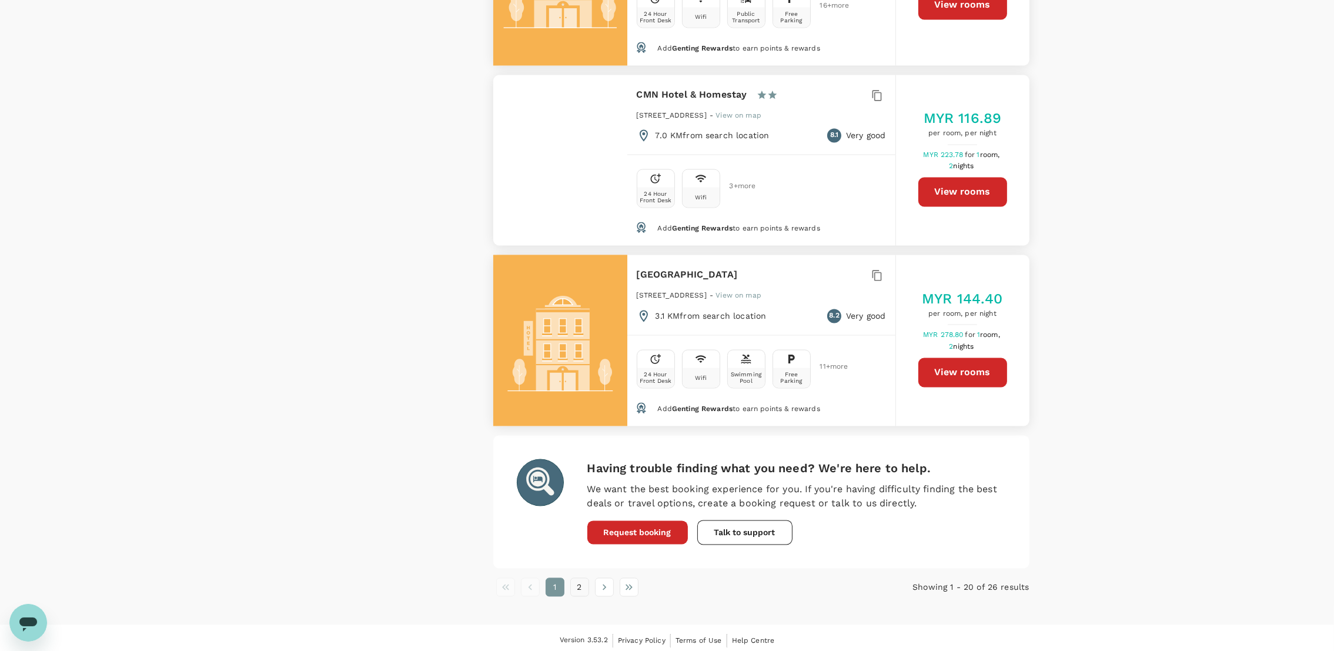
click at [579, 584] on button "2" at bounding box center [579, 587] width 19 height 19
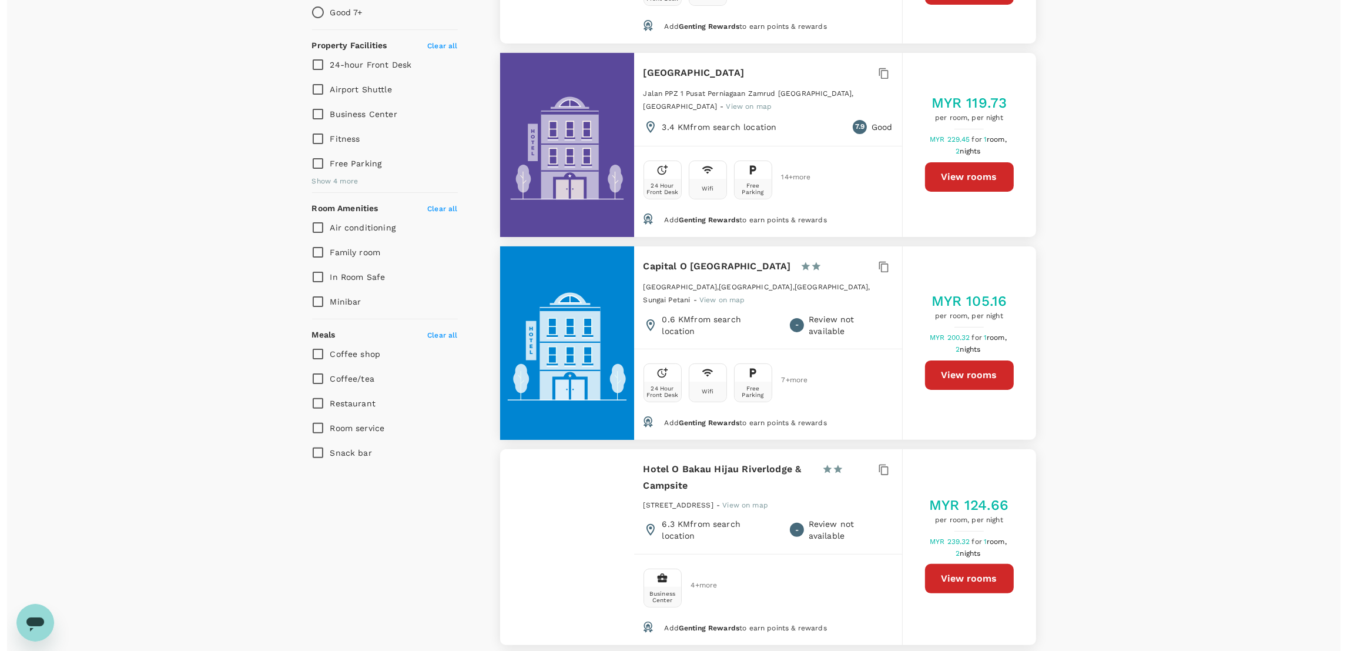
scroll to position [793, 0]
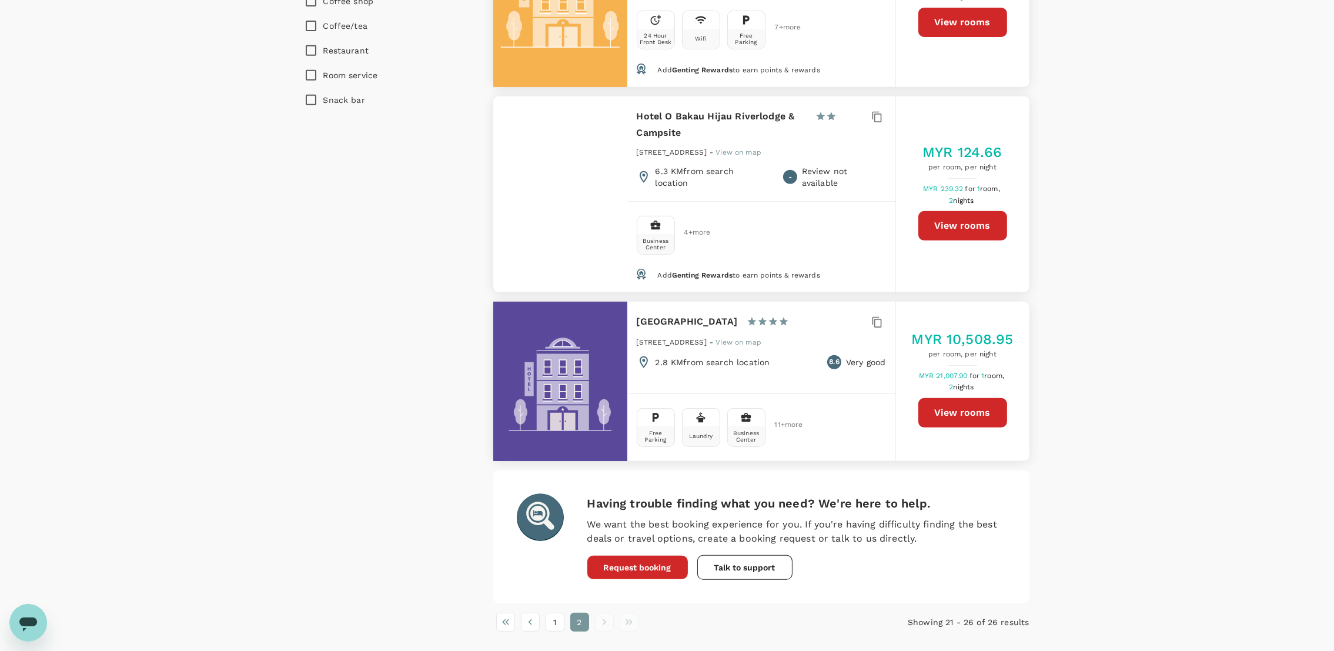
type input "1652.06"
